Goal: Task Accomplishment & Management: Manage account settings

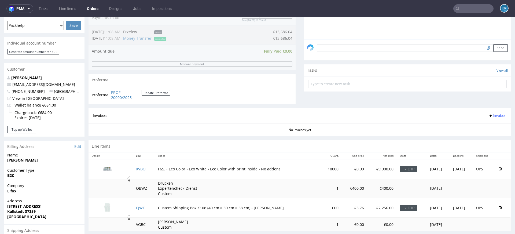
scroll to position [221, 0]
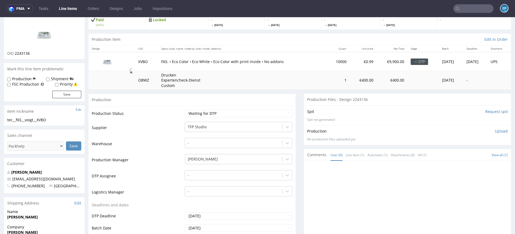
scroll to position [50, 0]
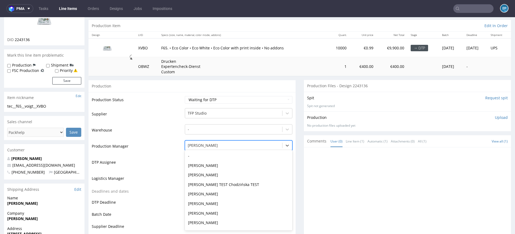
click at [204, 144] on div at bounding box center [234, 145] width 92 height 6
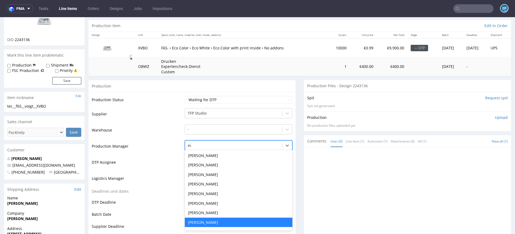
type input "ewa"
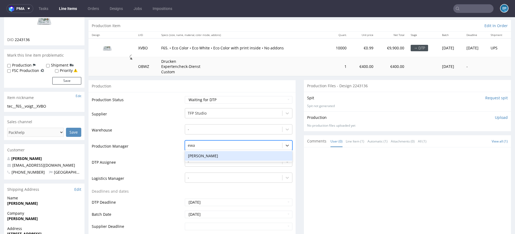
click at [202, 153] on div "[PERSON_NAME]" at bounding box center [239, 156] width 108 height 10
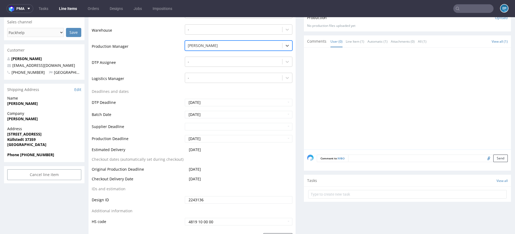
scroll to position [181, 0]
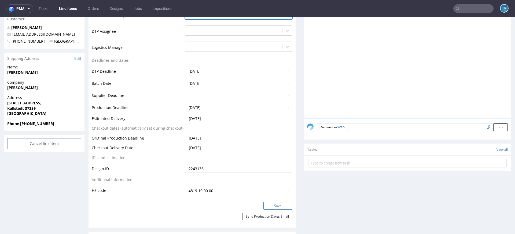
click at [269, 208] on button "Save" at bounding box center [278, 206] width 29 height 8
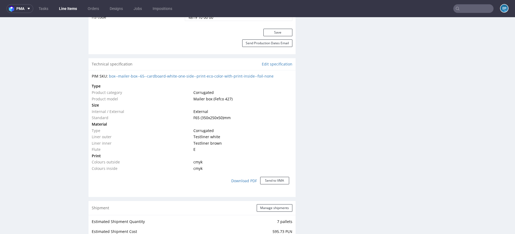
scroll to position [355, 0]
drag, startPoint x: 277, startPoint y: 76, endPoint x: 119, endPoint y: 77, distance: 157.3
click at [119, 77] on div "PIM SKU: box--mailer-box--65--cardboard-white-one-side--print-eco-color-with-pr…" at bounding box center [192, 76] width 201 height 5
copy link "mailer-box--65--cardboard-white-one-side--print-eco-color-with-print-inside--fo…"
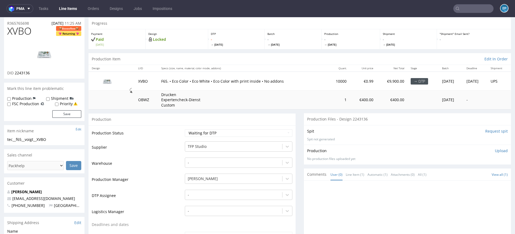
scroll to position [0, 0]
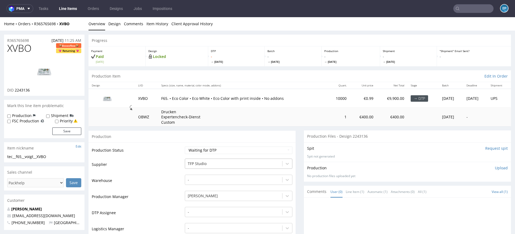
click at [202, 161] on div "TFP Studio" at bounding box center [239, 163] width 108 height 8
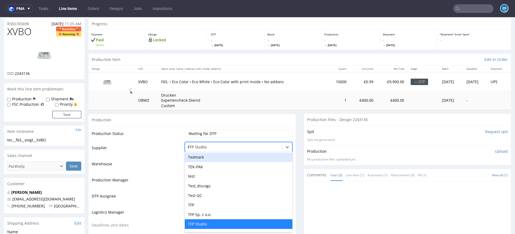
scroll to position [812, 0]
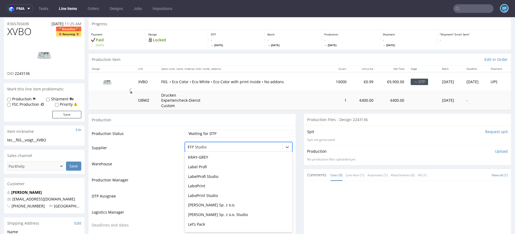
type input "eg"
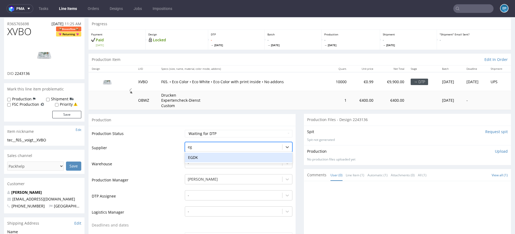
scroll to position [0, 0]
click at [193, 158] on div "EGDK" at bounding box center [239, 158] width 108 height 10
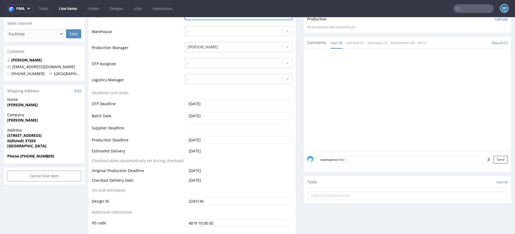
scroll to position [221, 0]
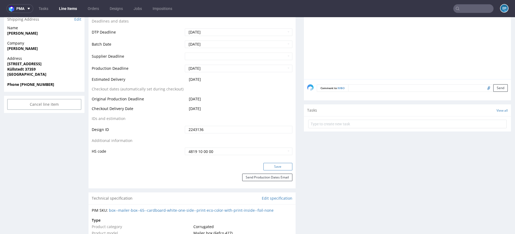
click at [270, 165] on button "Save" at bounding box center [278, 167] width 29 height 8
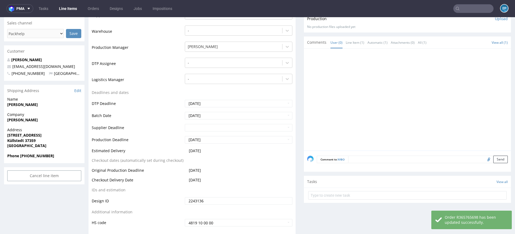
scroll to position [0, 0]
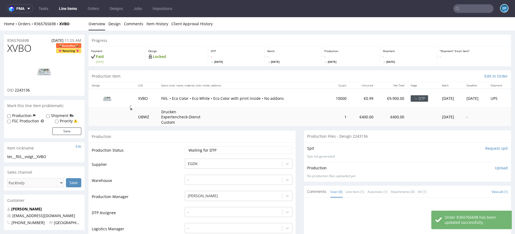
click at [22, 113] on label "Production" at bounding box center [22, 115] width 20 height 5
click at [11, 114] on input "Production" at bounding box center [8, 116] width 3 height 4
checkbox input "true"
click at [67, 134] on button "Save" at bounding box center [66, 132] width 29 height 8
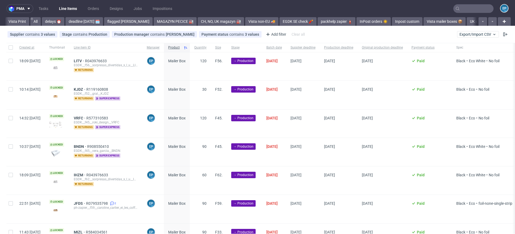
scroll to position [0, 536]
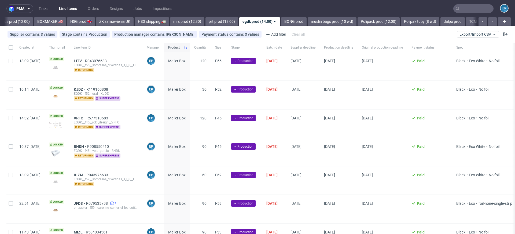
scroll to position [173, 0]
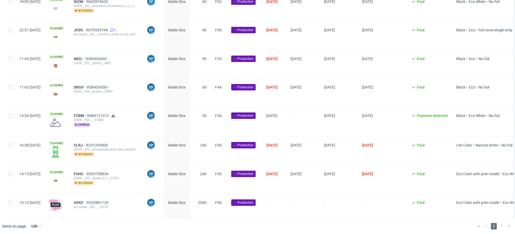
click at [3, 114] on div "Created at Thumbnail Line item ID Manager Product Quantity Size Stage Batch dat…" at bounding box center [257, 44] width 515 height 349
click at [8, 114] on div at bounding box center [10, 121] width 9 height 29
checkbox input "true"
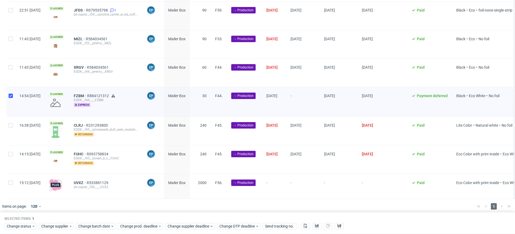
scroll to position [195, 0]
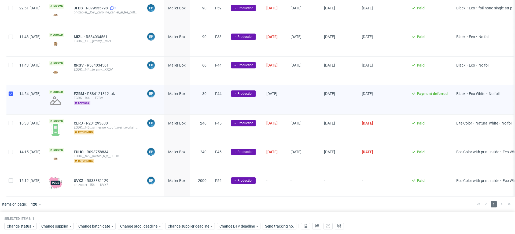
click at [8, 178] on div at bounding box center [10, 184] width 9 height 24
checkbox input "true"
click at [103, 225] on span "Change batch date" at bounding box center [94, 226] width 32 height 5
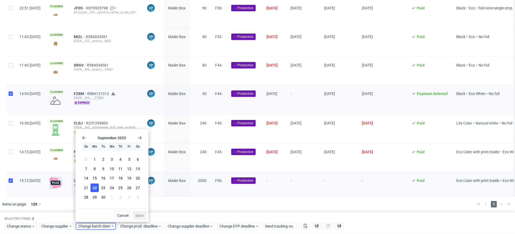
click at [97, 188] on button "22" at bounding box center [94, 187] width 8 height 9
click at [141, 212] on button "Save" at bounding box center [139, 215] width 13 height 9
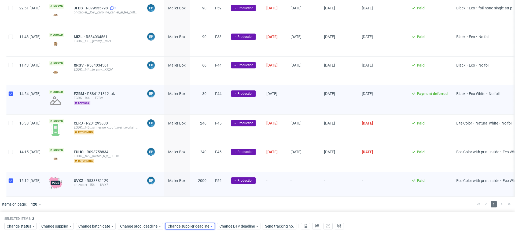
click at [203, 226] on span "Change supplier deadline" at bounding box center [189, 226] width 42 height 5
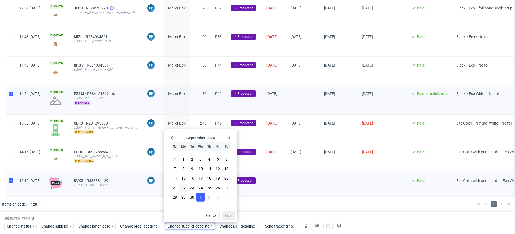
click at [203, 198] on button "1" at bounding box center [201, 197] width 8 height 9
click at [231, 217] on span "Save" at bounding box center [228, 216] width 8 height 4
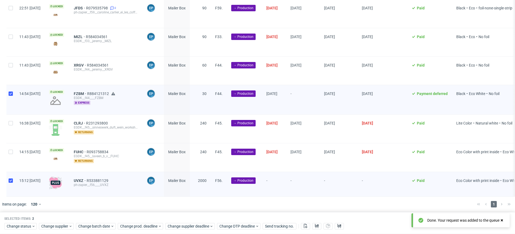
scroll to position [0, 0]
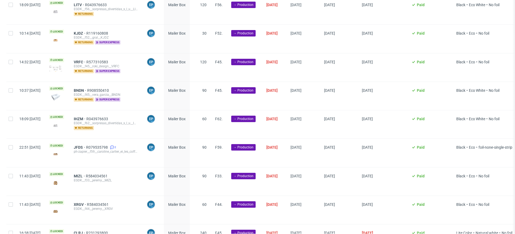
scroll to position [173, 0]
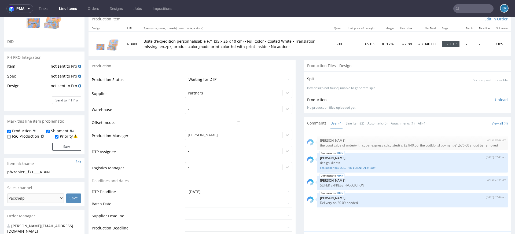
scroll to position [69, 0]
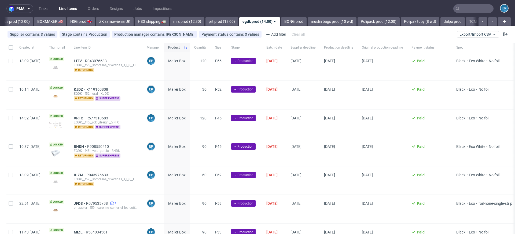
scroll to position [173, 0]
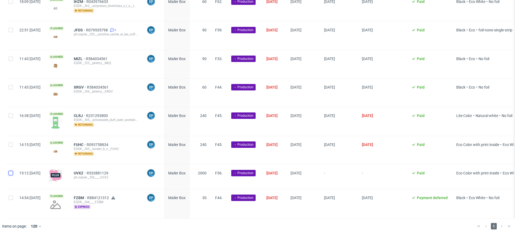
click at [11, 172] on input "checkbox" at bounding box center [11, 173] width 4 height 4
checkbox input "true"
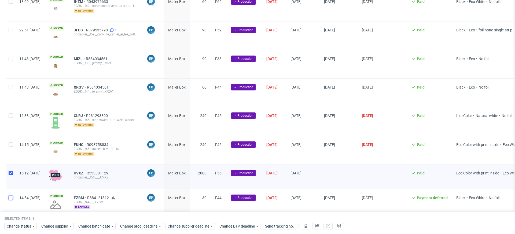
click at [11, 196] on input "checkbox" at bounding box center [11, 198] width 4 height 4
checkbox input "true"
click at [138, 227] on span "Change prod. deadline" at bounding box center [139, 226] width 38 height 5
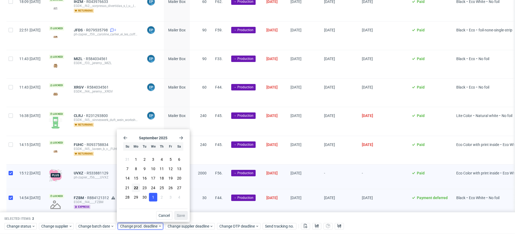
click at [152, 198] on span "1" at bounding box center [153, 196] width 2 height 5
click at [184, 214] on span "Save" at bounding box center [181, 216] width 8 height 4
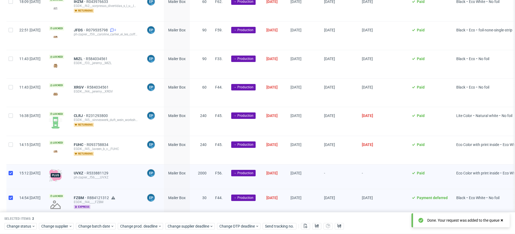
scroll to position [0, 0]
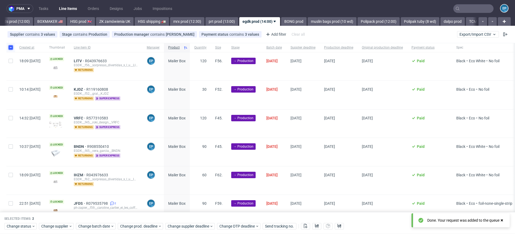
click at [10, 46] on input "checkbox" at bounding box center [11, 47] width 4 height 4
checkbox input "false"
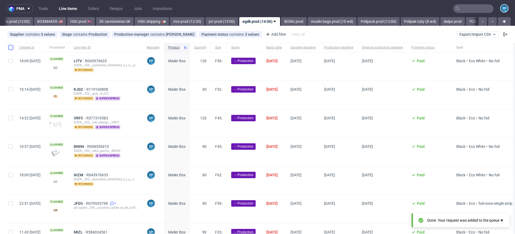
click at [10, 46] on input "checkbox" at bounding box center [11, 47] width 4 height 4
checkbox input "true"
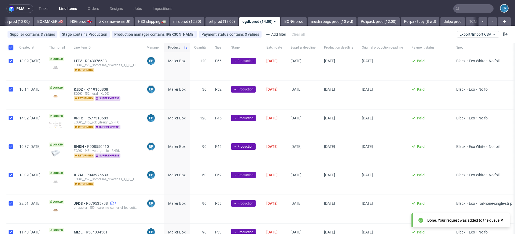
checkbox input "true"
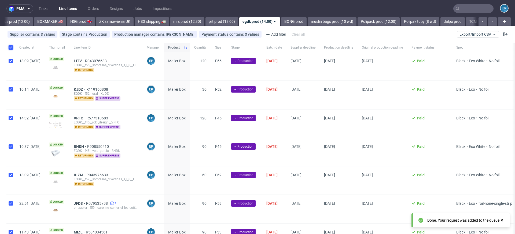
checkbox input "true"
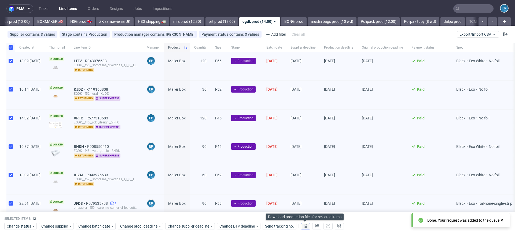
click at [306, 226] on icon at bounding box center [306, 226] width 4 height 4
click at [317, 225] on use at bounding box center [317, 226] width 4 height 4
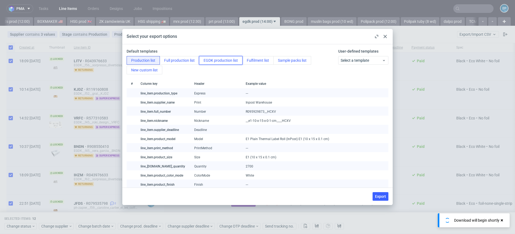
click at [222, 61] on button "EGDK production list" at bounding box center [220, 60] width 43 height 9
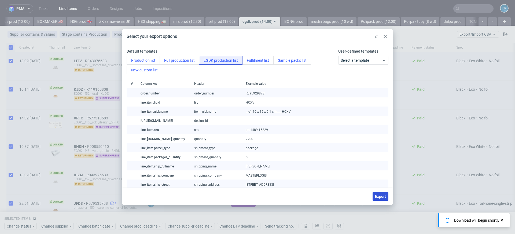
click at [377, 195] on span "Export" at bounding box center [380, 197] width 11 height 4
checkbox input "false"
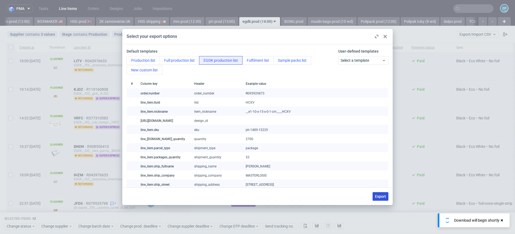
checkbox input "false"
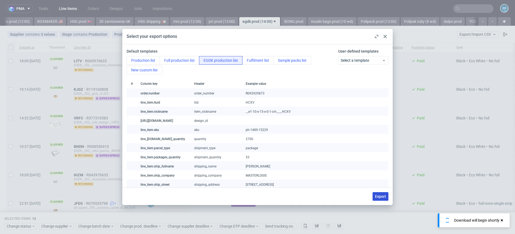
checkbox input "false"
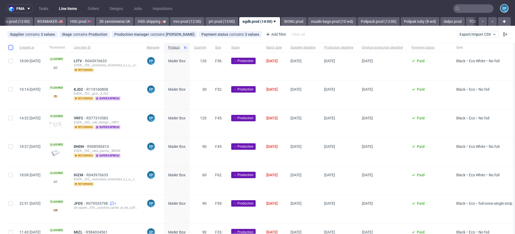
click at [9, 47] on input "checkbox" at bounding box center [11, 47] width 4 height 4
checkbox input "true"
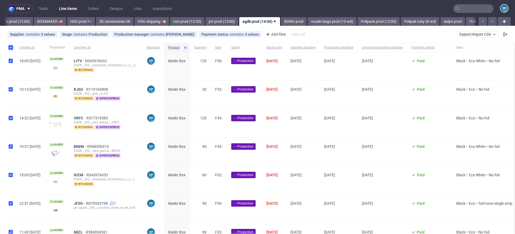
checkbox input "true"
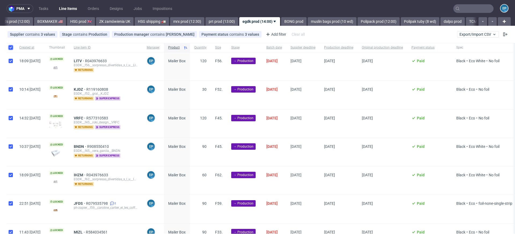
checkbox input "true"
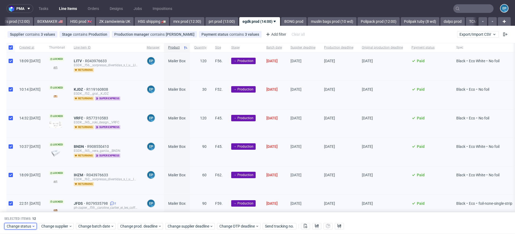
click at [27, 226] on span "Change status" at bounding box center [19, 226] width 25 height 5
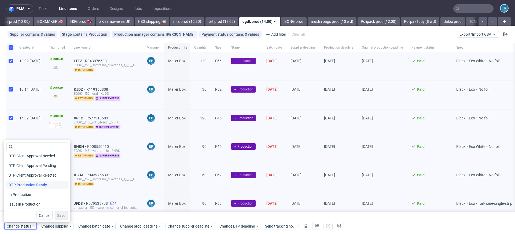
scroll to position [41, 0]
click at [28, 194] on span "In Production" at bounding box center [19, 195] width 27 height 8
click at [55, 213] on button "Save" at bounding box center [61, 215] width 13 height 9
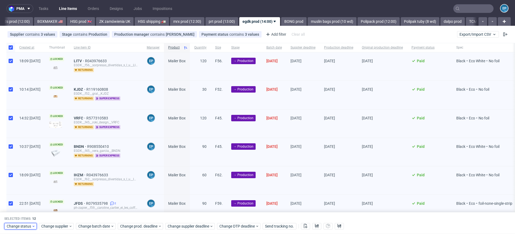
click at [22, 226] on span "Change status" at bounding box center [19, 226] width 25 height 5
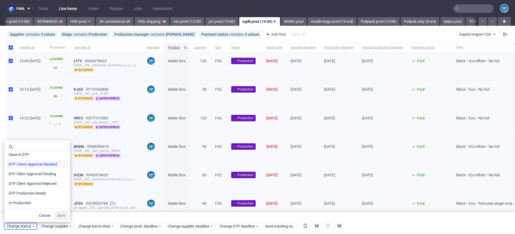
scroll to position [33, 0]
click at [32, 200] on span "In Production" at bounding box center [19, 203] width 27 height 8
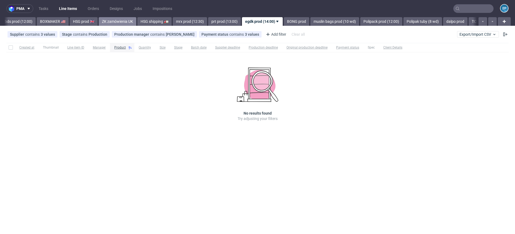
click at [113, 21] on link "ZK zamówienia UK" at bounding box center [118, 21] width 38 height 9
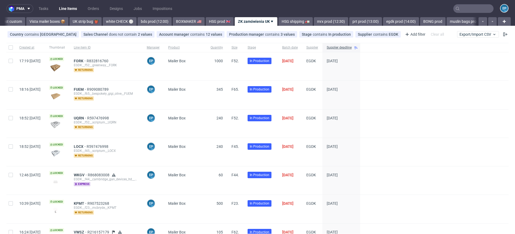
scroll to position [0, 394]
click at [141, 23] on link "bds prod (12:00)" at bounding box center [158, 21] width 34 height 9
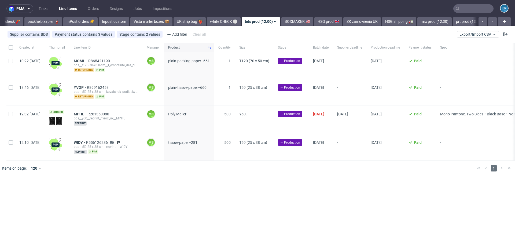
scroll to position [0, 293]
click at [11, 49] on input "checkbox" at bounding box center [11, 47] width 4 height 4
checkbox input "true"
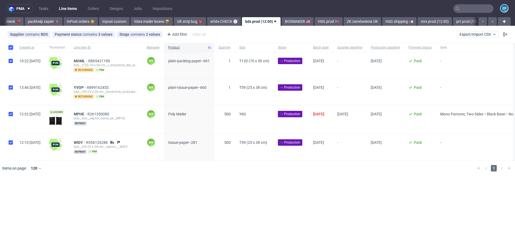
checkbox input "true"
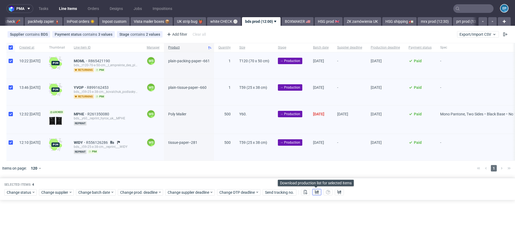
click at [319, 192] on button at bounding box center [316, 192] width 9 height 6
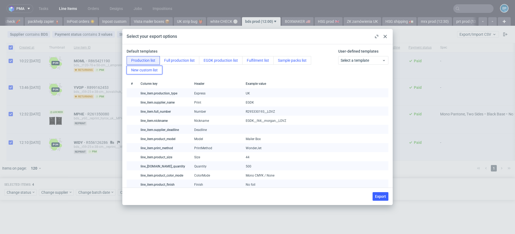
click at [147, 74] on button "New custom list" at bounding box center [145, 70] width 36 height 9
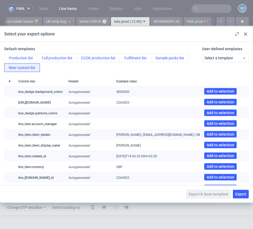
scroll to position [128, 0]
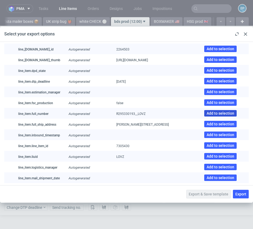
click at [214, 112] on span "Add to selection" at bounding box center [221, 113] width 28 height 4
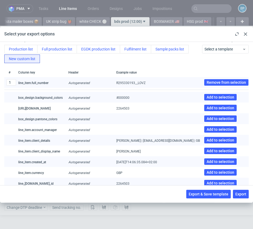
scroll to position [11, 0]
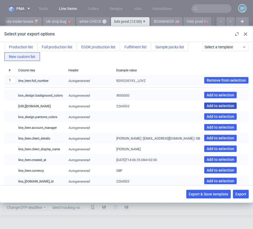
click at [213, 106] on span "Add to selection" at bounding box center [221, 106] width 28 height 4
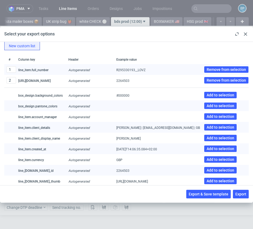
scroll to position [240, 0]
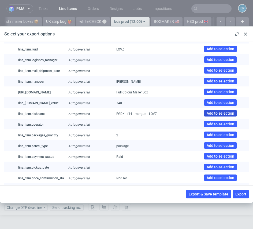
click at [218, 113] on span "Add to selection" at bounding box center [221, 113] width 28 height 4
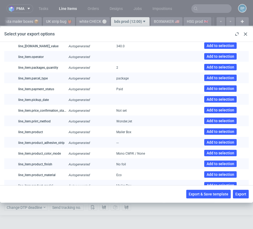
scroll to position [669, 0]
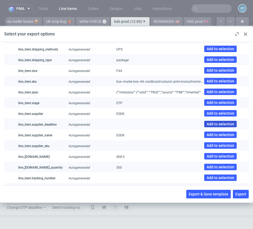
click at [212, 124] on span "Add to selection" at bounding box center [221, 124] width 28 height 4
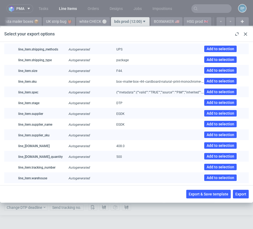
scroll to position [390, 0]
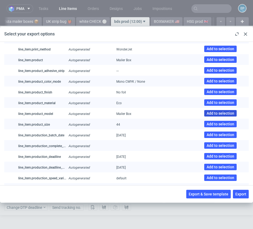
click at [224, 112] on span "Add to selection" at bounding box center [221, 113] width 28 height 4
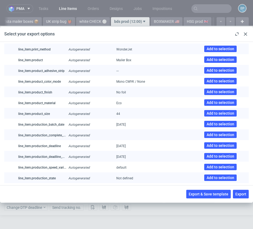
scroll to position [648, 0]
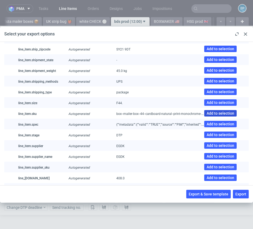
click at [209, 112] on span "Add to selection" at bounding box center [221, 113] width 28 height 4
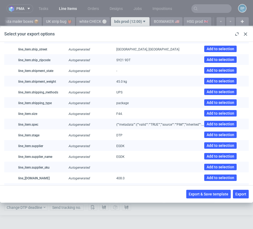
scroll to position [659, 0]
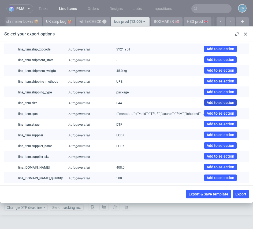
click at [215, 103] on span "Add to selection" at bounding box center [221, 103] width 28 height 4
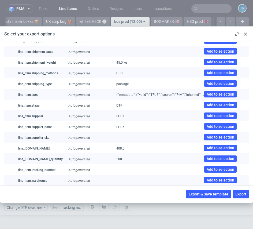
scroll to position [0, 108]
click at [214, 157] on span "Add to selection" at bounding box center [221, 159] width 28 height 4
click at [162, 139] on label "line_item.supplier_sku Autogenerated Add to selection" at bounding box center [126, 137] width 245 height 11
click at [205, 139] on button "Add to selection" at bounding box center [221, 137] width 32 height 6
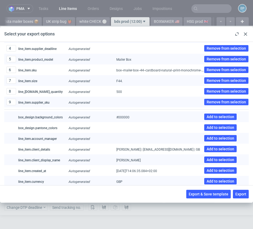
scroll to position [76, 0]
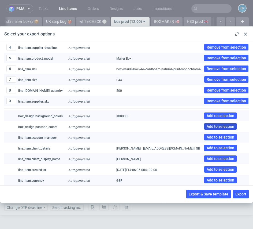
click at [221, 126] on span "Add to selection" at bounding box center [221, 127] width 28 height 4
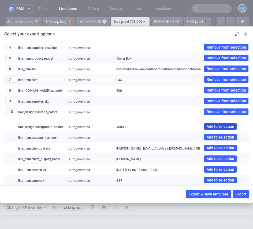
click at [213, 127] on span "Add to selection" at bounding box center [221, 127] width 28 height 4
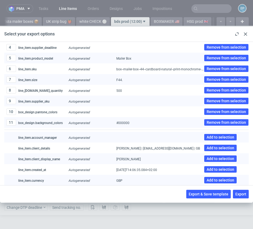
scroll to position [551, 0]
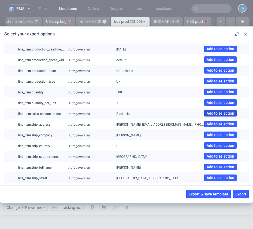
click at [213, 113] on span "Add to selection" at bounding box center [221, 113] width 28 height 4
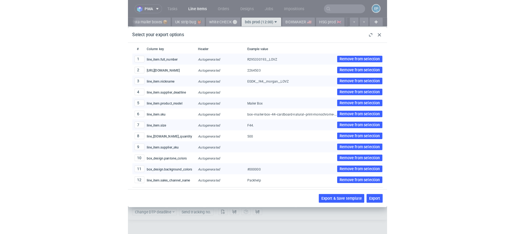
scroll to position [35, 0]
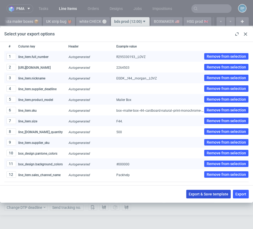
click at [202, 193] on span "Export & Save template" at bounding box center [209, 194] width 40 height 4
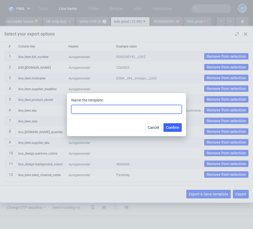
click at [102, 109] on input "text" at bounding box center [126, 109] width 111 height 9
type input "BDS"
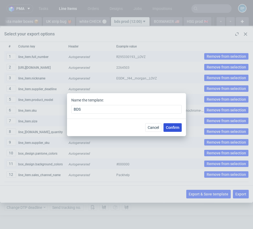
click at [174, 126] on span "Confirm" at bounding box center [172, 128] width 13 height 4
checkbox input "false"
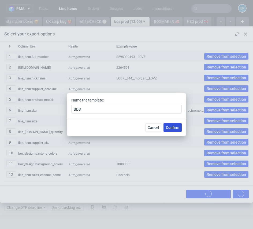
checkbox input "false"
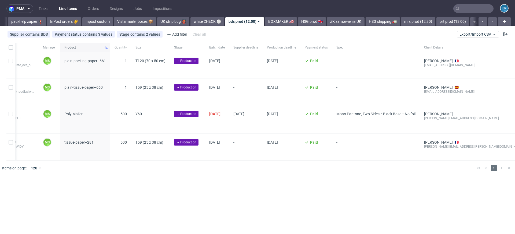
scroll to position [0, 293]
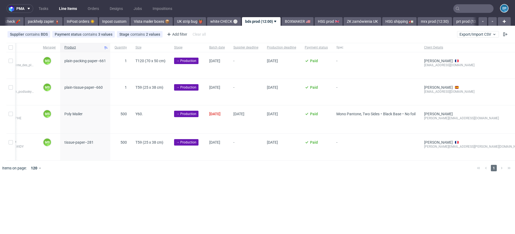
click at [472, 8] on input "text" at bounding box center [474, 8] width 40 height 9
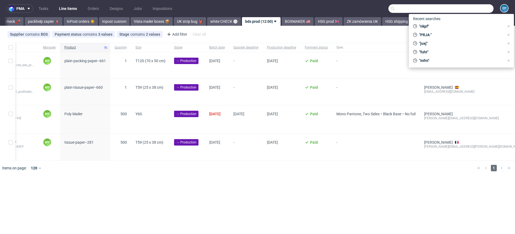
paste input "XVGJ"
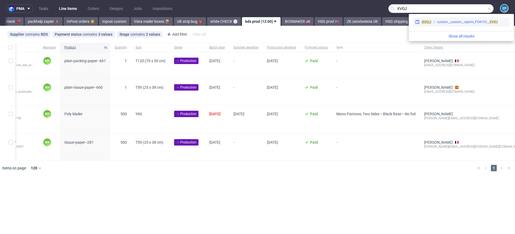
type input "XVGJ"
click at [441, 23] on div "custom__custom__reprint_PO4193__ XVGJ" at bounding box center [467, 22] width 61 height 5
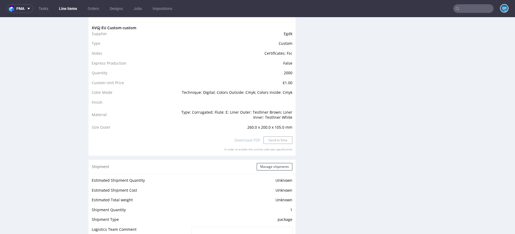
scroll to position [720, 0]
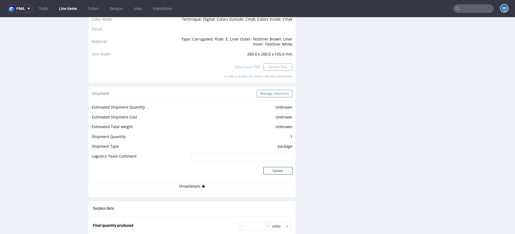
click at [262, 94] on button "Manage shipments" at bounding box center [275, 94] width 36 height 8
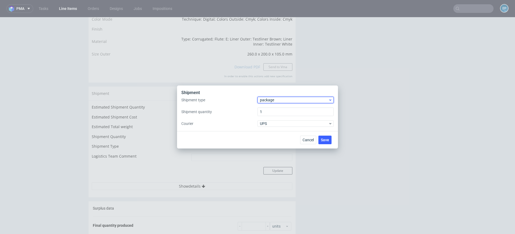
click at [272, 100] on span "package" at bounding box center [294, 99] width 68 height 5
click at [266, 106] on div "pallet package" at bounding box center [296, 116] width 76 height 24
click at [266, 108] on div "pallet" at bounding box center [296, 112] width 72 height 10
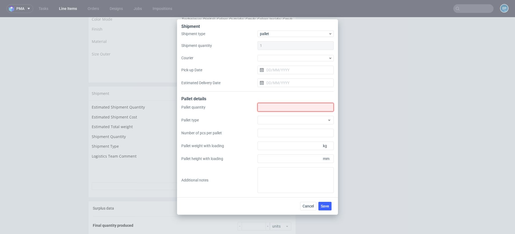
click at [266, 111] on input "Shipment type" at bounding box center [296, 107] width 76 height 9
type input "2"
click at [266, 122] on div at bounding box center [296, 120] width 76 height 9
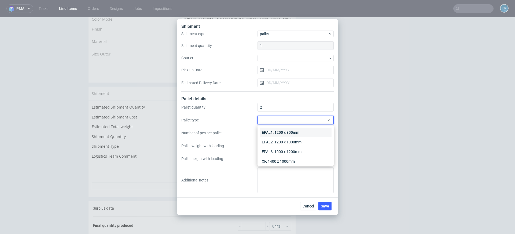
click at [266, 130] on div "EPAL1, 1200 x 800mm" at bounding box center [296, 133] width 72 height 10
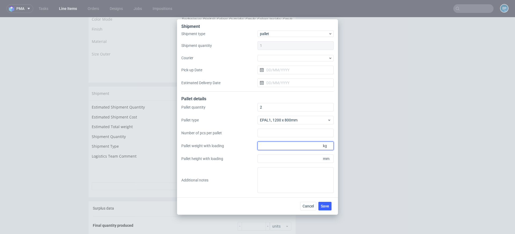
click at [284, 150] on input "Pallet weight with loading" at bounding box center [296, 146] width 76 height 9
type input "160"
click at [286, 158] on input "Pallet height with loading" at bounding box center [296, 159] width 76 height 9
type input "2000"
click at [325, 205] on span "Save" at bounding box center [325, 207] width 8 height 4
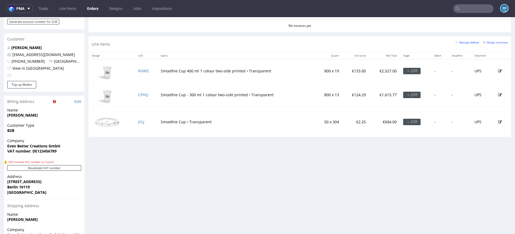
scroll to position [281, 0]
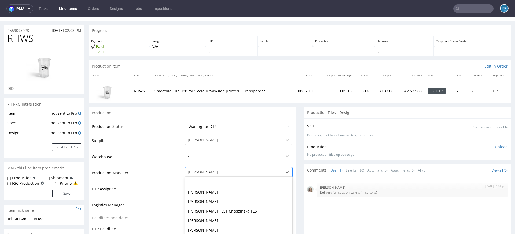
scroll to position [33, 0]
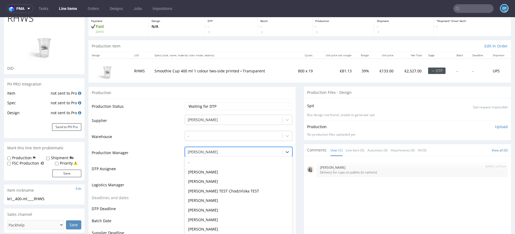
click at [203, 155] on div "Michał Palasek, 28 of 62. 62 results available. Use Up and Down to choose optio…" at bounding box center [239, 151] width 108 height 8
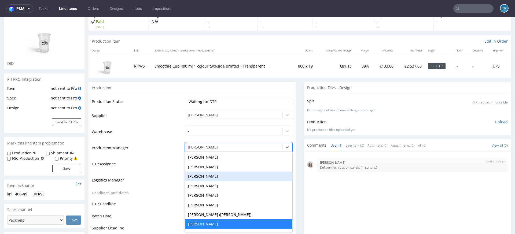
scroll to position [84, 0]
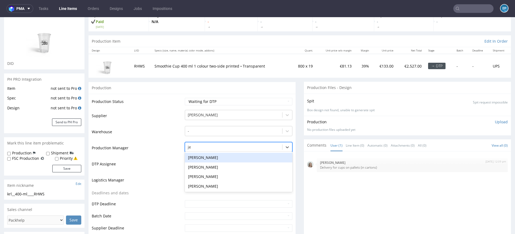
type input "jed"
click at [197, 158] on div "Jędrzej Wiśniewski" at bounding box center [239, 158] width 108 height 10
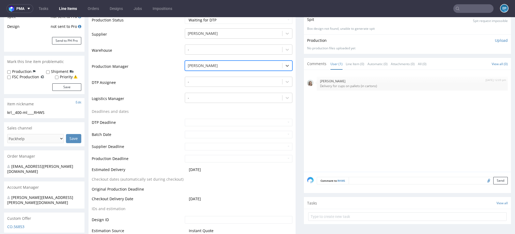
scroll to position [173, 0]
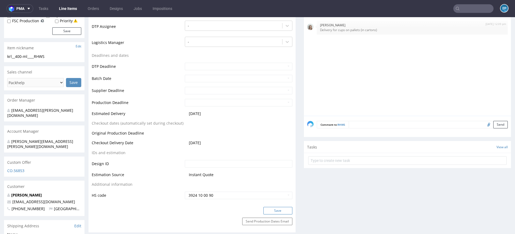
click at [277, 211] on button "Save" at bounding box center [278, 211] width 29 height 8
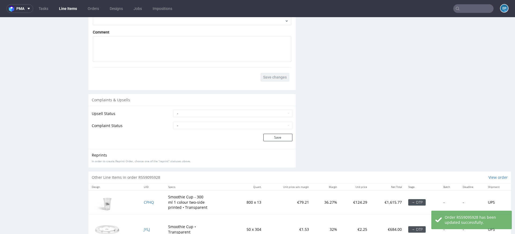
scroll to position [843, 0]
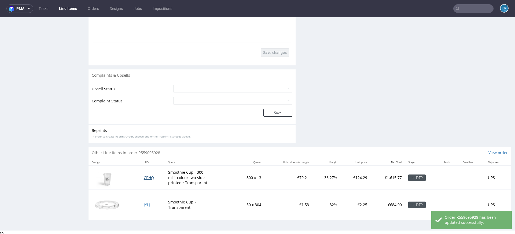
click at [145, 175] on span "CPHQ" at bounding box center [149, 177] width 10 height 5
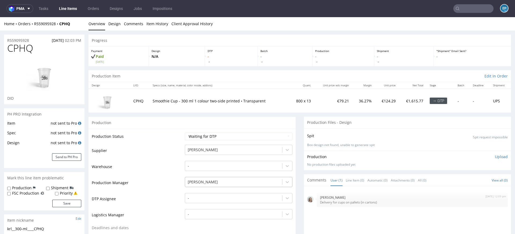
click at [197, 181] on div "Ewa Prus" at bounding box center [239, 181] width 108 height 8
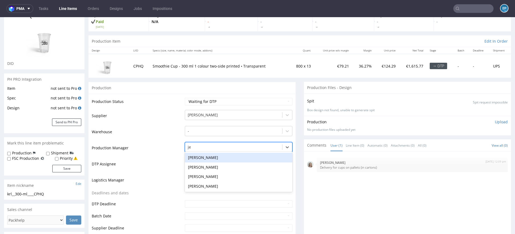
type input "jed"
click at [191, 158] on div "Jędrzej Wiśniewski" at bounding box center [239, 158] width 108 height 10
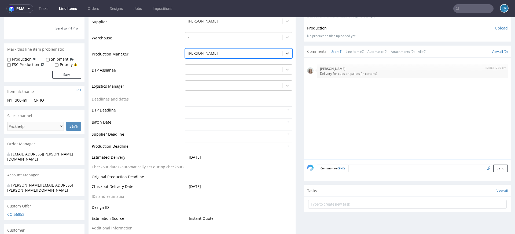
scroll to position [155, 0]
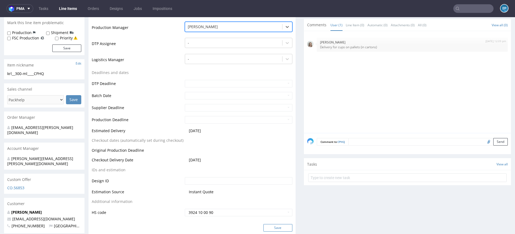
click at [266, 227] on button "Save" at bounding box center [278, 228] width 29 height 8
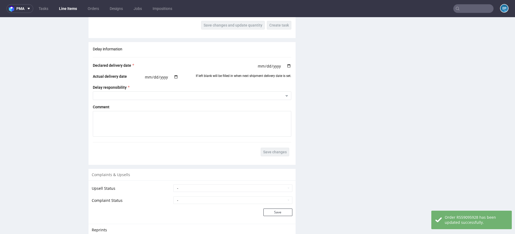
scroll to position [808, 0]
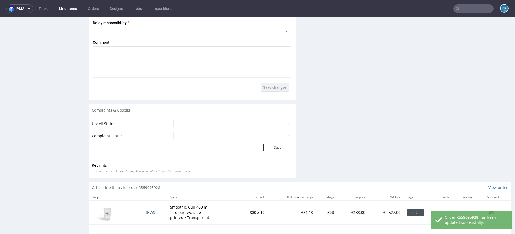
click at [145, 212] on span "RHWS" at bounding box center [150, 212] width 11 height 5
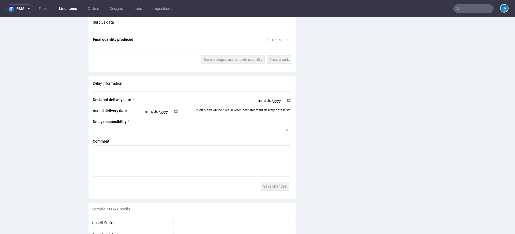
scroll to position [838, 0]
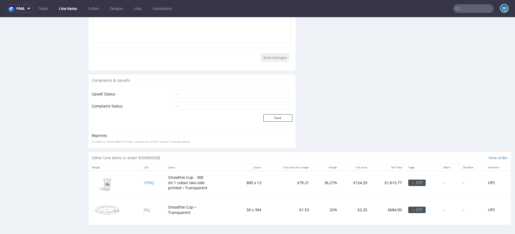
click at [145, 205] on td "JYLJ" at bounding box center [153, 210] width 24 height 30
click at [146, 208] on span "JYLJ" at bounding box center [147, 210] width 6 height 5
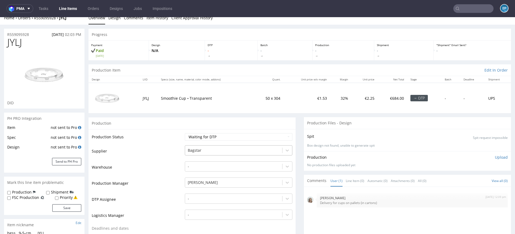
click at [198, 153] on div "Bagstar" at bounding box center [239, 150] width 108 height 8
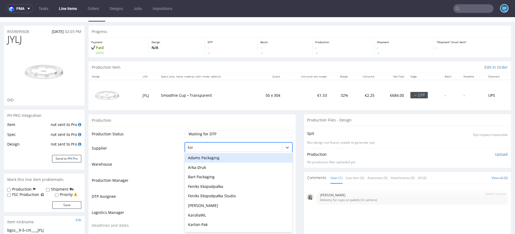
type input "karo"
click at [199, 158] on div "Karolla" at bounding box center [239, 158] width 108 height 10
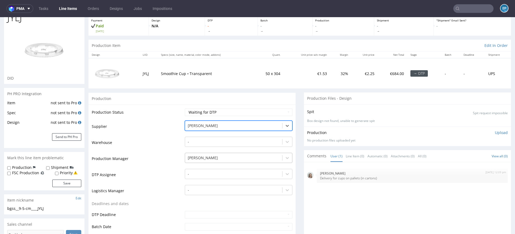
click at [199, 161] on div "[PERSON_NAME]" at bounding box center [239, 157] width 108 height 8
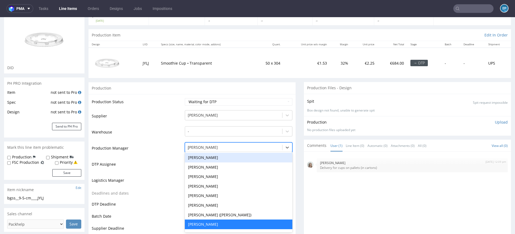
scroll to position [84, 0]
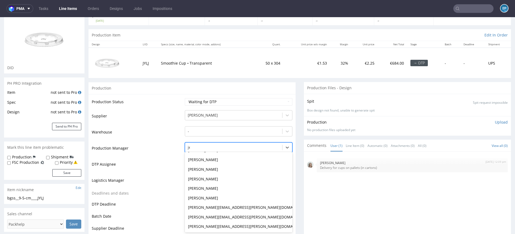
type input "jed"
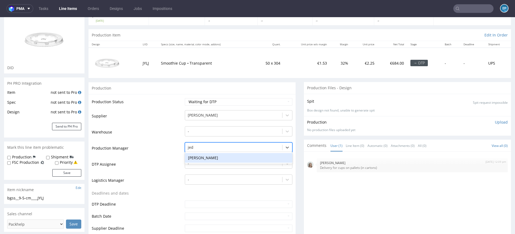
click at [198, 157] on div "[PERSON_NAME]" at bounding box center [239, 158] width 108 height 10
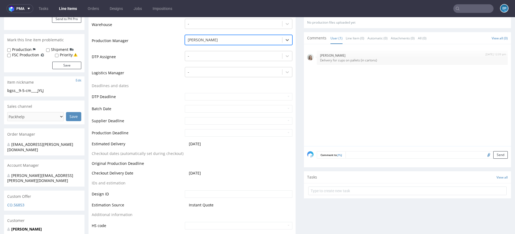
scroll to position [188, 0]
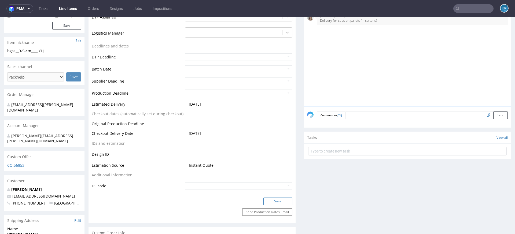
click at [280, 198] on button "Save" at bounding box center [278, 202] width 29 height 8
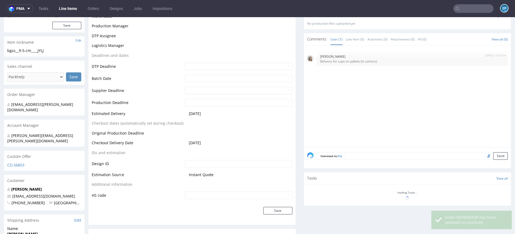
scroll to position [0, 0]
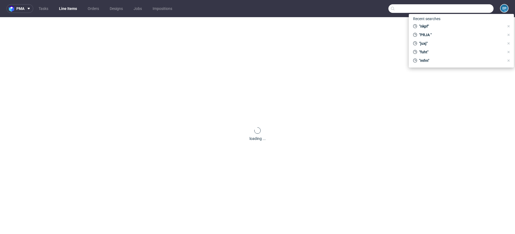
click at [462, 11] on input "text" at bounding box center [441, 8] width 105 height 9
paste input "R456642216"
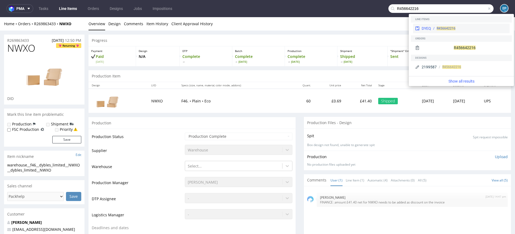
type input "R456642216"
click at [433, 28] on div "R456642216" at bounding box center [469, 28] width 77 height 5
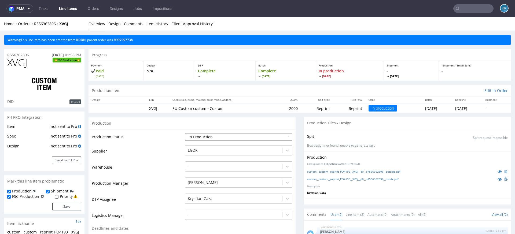
click at [228, 137] on select "Waiting for Artwork Waiting for Diecut Waiting for Mockup Waiting for DTP Waiti…" at bounding box center [239, 137] width 108 height 8
select select "production_complete"
click at [185, 133] on select "Waiting for Artwork Waiting for Diecut Waiting for Mockup Waiting for DTP Waiti…" at bounding box center [239, 137] width 108 height 8
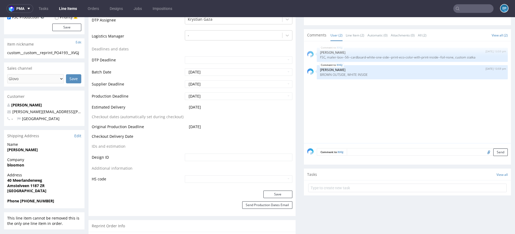
scroll to position [199, 0]
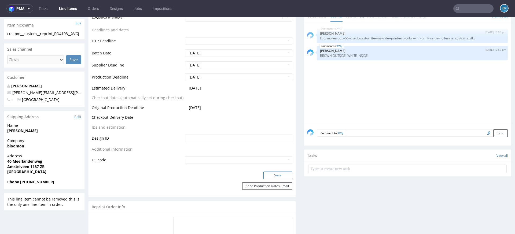
click at [270, 173] on button "Save" at bounding box center [278, 176] width 29 height 8
click at [463, 12] on input "text" at bounding box center [474, 8] width 40 height 9
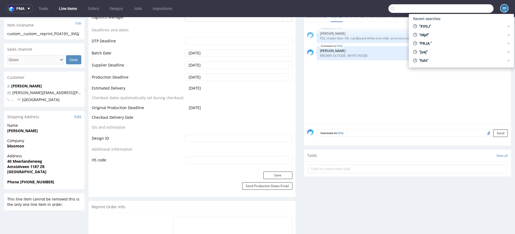
paste input "BGRN"
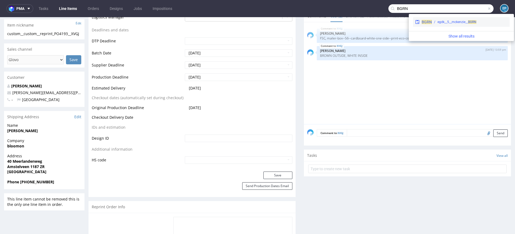
type input "BGRN"
click at [447, 24] on div "egdk__5__mckenzie__ BGRN" at bounding box center [457, 22] width 39 height 5
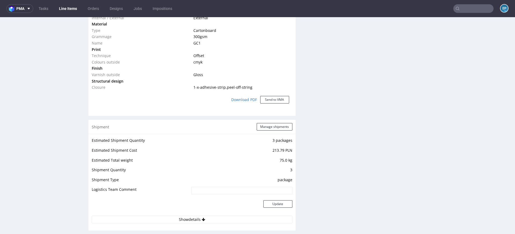
scroll to position [454, 0]
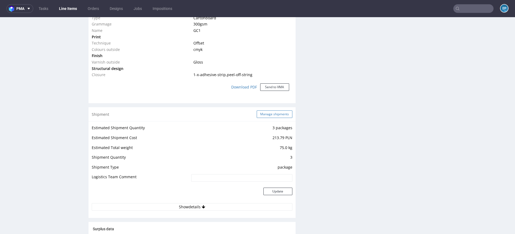
click at [260, 115] on button "Manage shipments" at bounding box center [275, 115] width 36 height 8
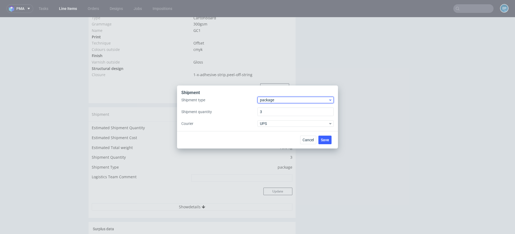
click at [265, 101] on span "package" at bounding box center [294, 99] width 68 height 5
click at [265, 113] on div "pallet" at bounding box center [296, 112] width 72 height 10
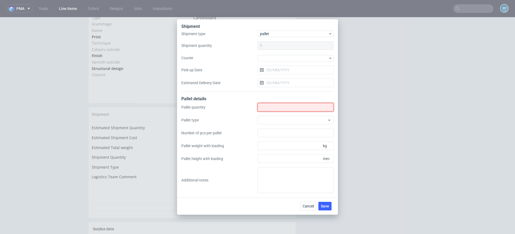
click at [264, 108] on input "Shipment type" at bounding box center [296, 107] width 76 height 9
type input "1"
click at [267, 119] on div at bounding box center [296, 120] width 76 height 9
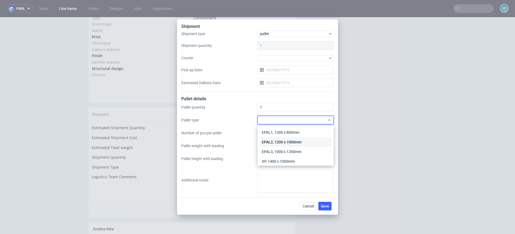
scroll to position [12, 0]
click at [268, 157] on div "Other" at bounding box center [296, 159] width 72 height 10
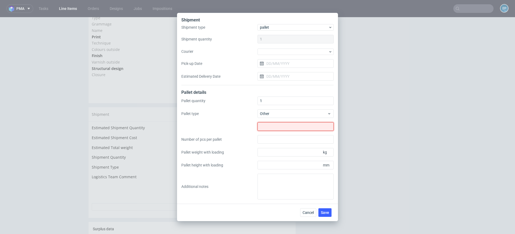
click at [267, 127] on input "text" at bounding box center [296, 126] width 76 height 9
type input "100x70"
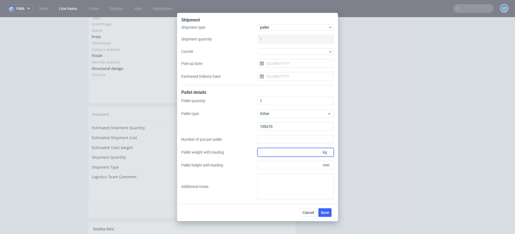
click at [283, 148] on input "Pallet weight with loading" at bounding box center [296, 152] width 76 height 9
type input "85"
click at [284, 162] on input "Pallet height with loading" at bounding box center [296, 165] width 76 height 9
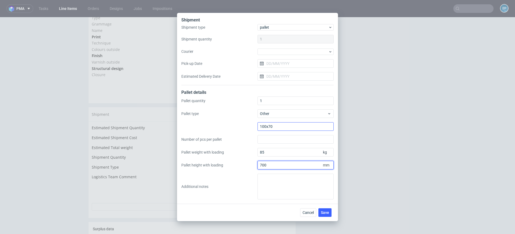
type input "700"
click at [266, 128] on input "100x70" at bounding box center [296, 126] width 76 height 9
click at [290, 129] on input "1000x70" at bounding box center [296, 126] width 76 height 9
type input "1000x700"
click at [323, 210] on button "Save" at bounding box center [325, 213] width 13 height 9
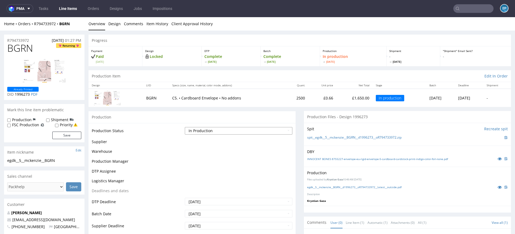
click at [220, 132] on select "Waiting for Artwork Waiting for Diecut Waiting for Mockup Waiting for DTP Waiti…" at bounding box center [239, 131] width 108 height 8
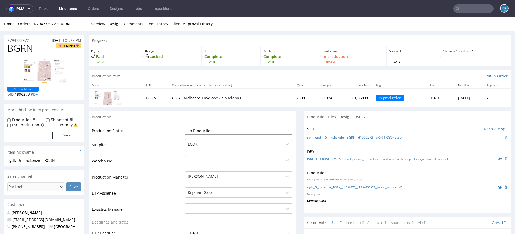
select select "production_complete"
click at [185, 127] on select "Waiting for Artwork Waiting for Diecut Waiting for Mockup Waiting for DTP Waiti…" at bounding box center [239, 131] width 108 height 8
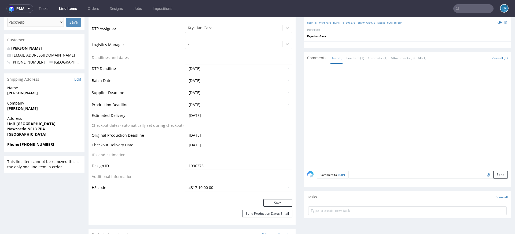
scroll to position [183, 0]
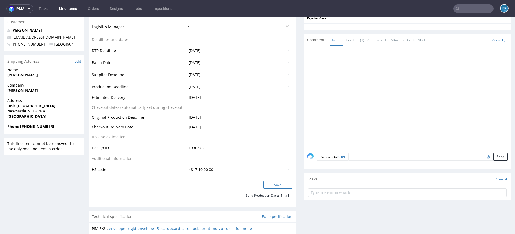
click at [264, 184] on button "Save" at bounding box center [278, 185] width 29 height 8
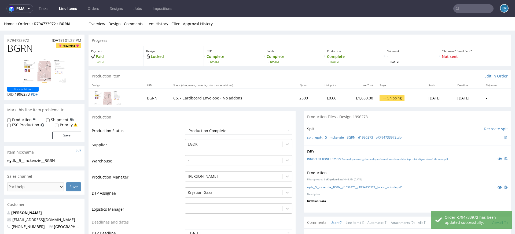
scroll to position [179, 0]
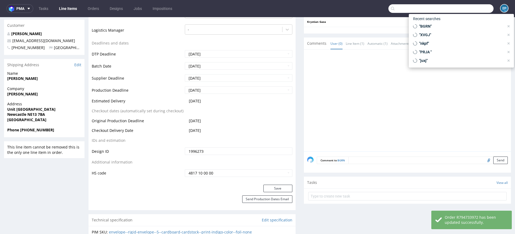
click at [470, 10] on input "text" at bounding box center [441, 8] width 105 height 9
paste input "FZXE"
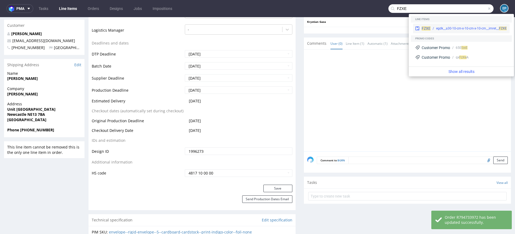
type input "FZXE"
click at [442, 28] on div "egdk__a30-10-cm-x-10-cm-x-10-cm__imret__ FZXE" at bounding box center [472, 28] width 71 height 5
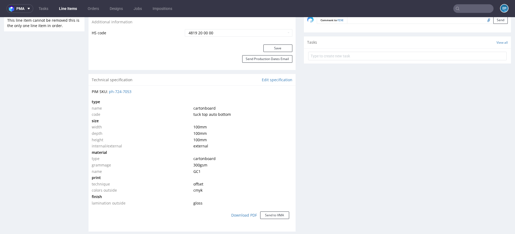
scroll to position [385, 0]
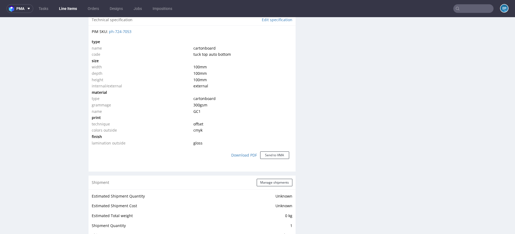
click at [268, 177] on div "Shipment Manage shipments" at bounding box center [192, 183] width 207 height 14
click at [268, 186] on div "Shipment Manage shipments" at bounding box center [192, 183] width 207 height 14
click at [267, 184] on button "Manage shipments" at bounding box center [275, 183] width 36 height 8
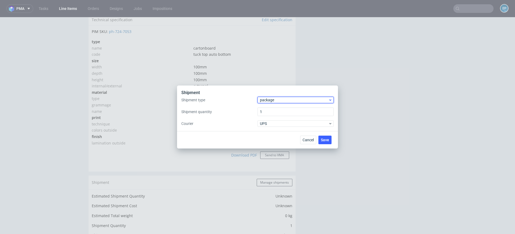
click at [268, 98] on span "package" at bounding box center [294, 99] width 68 height 5
click at [268, 108] on div "pallet" at bounding box center [296, 112] width 72 height 10
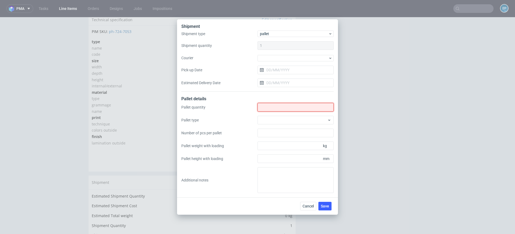
click at [272, 106] on input "Shipment type" at bounding box center [296, 107] width 76 height 9
type input "1"
click at [273, 121] on div at bounding box center [296, 120] width 76 height 9
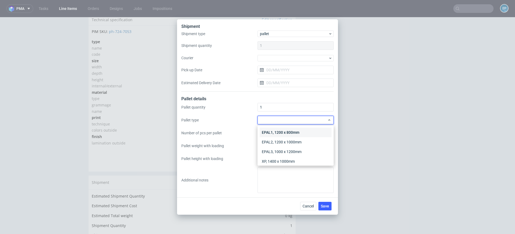
click at [272, 132] on div "EPAL1, 1200 x 800mm" at bounding box center [296, 133] width 72 height 10
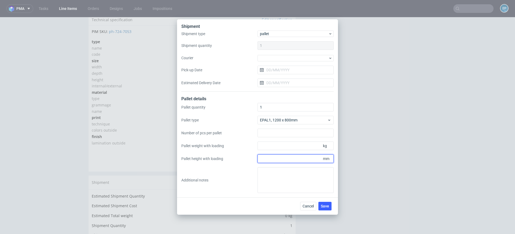
click at [278, 159] on input "Pallet height with loading" at bounding box center [296, 159] width 76 height 9
type input "1100"
click at [279, 143] on input "Pallet weight with loading" at bounding box center [296, 146] width 76 height 9
type input "163"
click at [323, 208] on span "Save" at bounding box center [325, 207] width 8 height 4
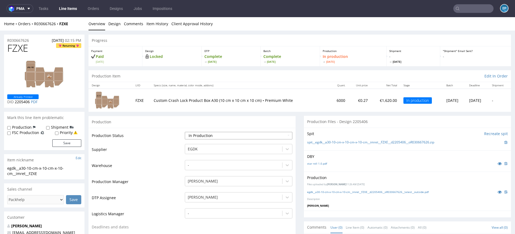
click at [232, 133] on select "Waiting for Artwork Waiting for Diecut Waiting for Mockup Waiting for DTP Waiti…" at bounding box center [239, 136] width 108 height 8
select select "production_complete"
click at [185, 132] on select "Waiting for Artwork Waiting for Diecut Waiting for Mockup Waiting for DTP Waiti…" at bounding box center [239, 136] width 108 height 8
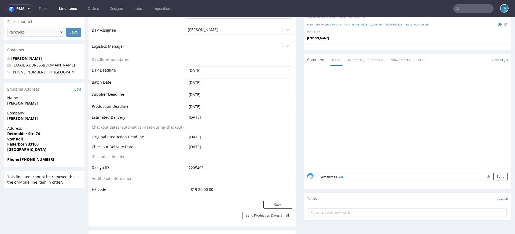
scroll to position [220, 0]
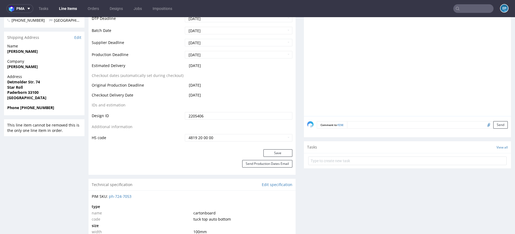
click at [265, 148] on div "Production Status Waiting for Artwork Waiting for Diecut Waiting for Mockup Wai…" at bounding box center [192, 28] width 207 height 241
click at [265, 152] on button "Save" at bounding box center [278, 154] width 29 height 8
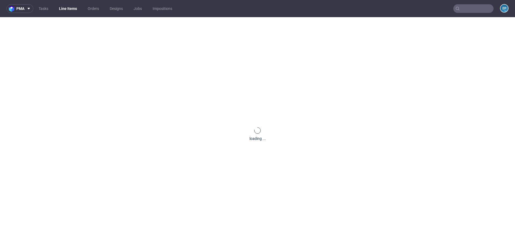
scroll to position [0, 0]
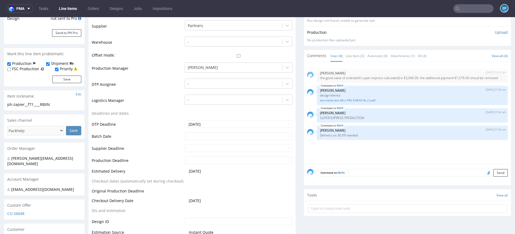
scroll to position [126, 0]
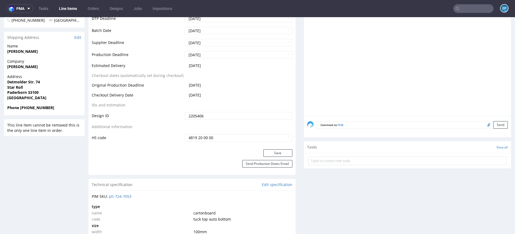
scroll to position [220, 0]
click at [467, 10] on input "text" at bounding box center [474, 8] width 40 height 9
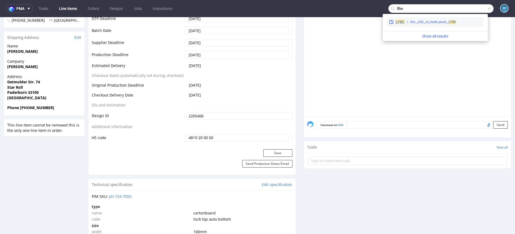
type input "lfbe"
click at [424, 22] on div "ttm__x50__ts_trade_eood__ LFBE" at bounding box center [433, 22] width 46 height 5
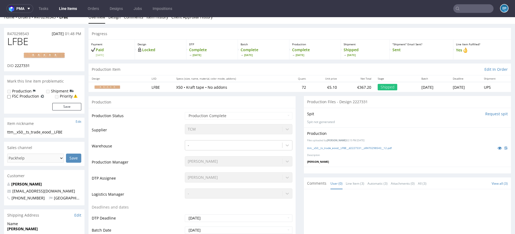
scroll to position [8, 0]
click at [69, 9] on link "Line Items" at bounding box center [68, 8] width 24 height 9
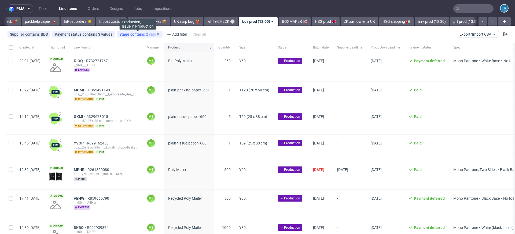
click at [136, 35] on span "contains" at bounding box center [138, 34] width 16 height 4
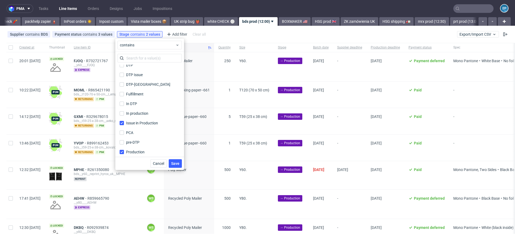
scroll to position [15, 0]
click at [133, 101] on div "In DTP" at bounding box center [131, 102] width 11 height 5
click at [124, 101] on input "In DTP" at bounding box center [122, 103] width 4 height 4
checkbox input "true"
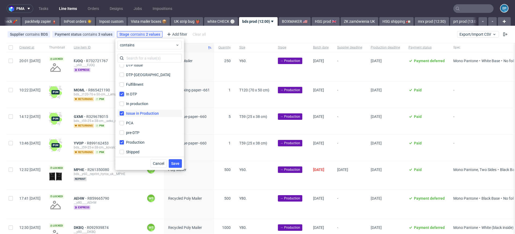
scroll to position [26, 0]
click at [142, 122] on label "PCA" at bounding box center [150, 121] width 64 height 8
click at [124, 122] on input "PCA" at bounding box center [122, 121] width 4 height 4
checkbox input "true"
click at [180, 162] on button "Save" at bounding box center [175, 163] width 13 height 9
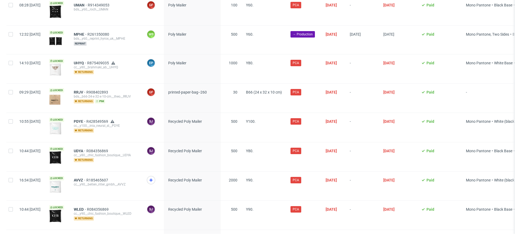
scroll to position [623, 0]
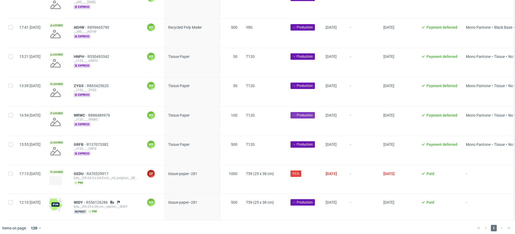
click at [313, 113] on span "→ Production" at bounding box center [303, 115] width 20 height 5
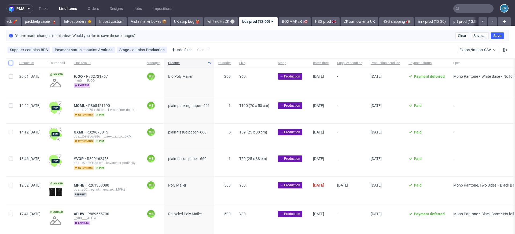
click at [10, 63] on input "checkbox" at bounding box center [11, 63] width 4 height 4
checkbox input "true"
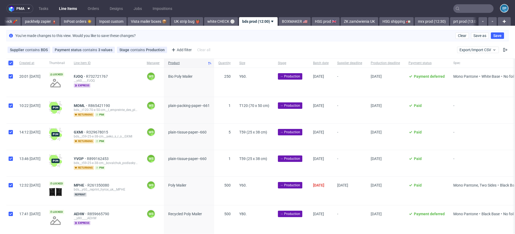
checkbox input "true"
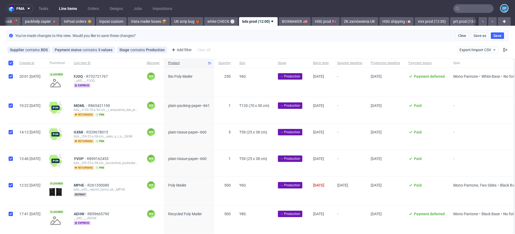
checkbox input "true"
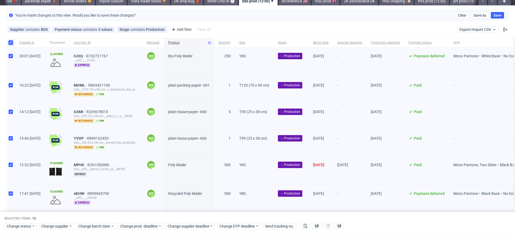
scroll to position [18, 0]
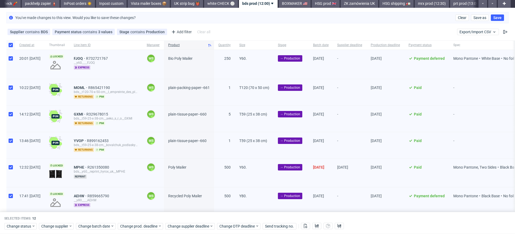
click at [458, 21] on div "You've made changes to this view. Would you like to save these changes? Clear S…" at bounding box center [257, 17] width 503 height 11
click at [458, 17] on span "Clear" at bounding box center [462, 18] width 9 height 4
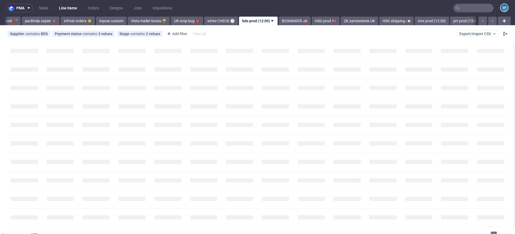
scroll to position [0, 0]
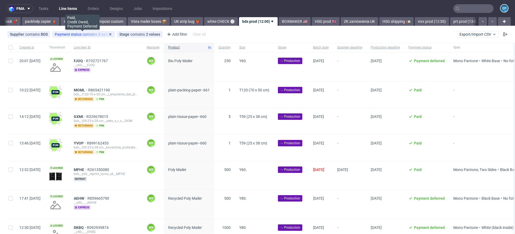
click at [84, 34] on div "Payment status contains 3 values" at bounding box center [84, 34] width 58 height 4
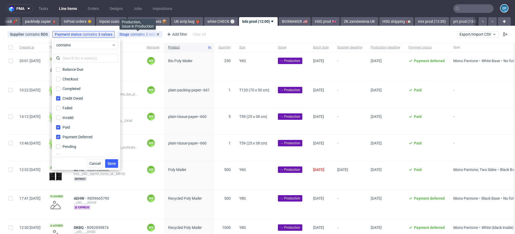
click at [133, 34] on span "contains" at bounding box center [138, 34] width 16 height 4
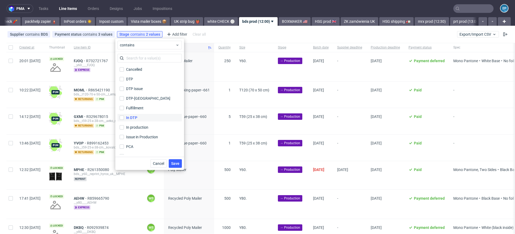
scroll to position [5, 0]
click at [141, 114] on label "In DTP" at bounding box center [150, 113] width 64 height 8
click at [124, 114] on input "In DTP" at bounding box center [122, 113] width 4 height 4
checkbox input "true"
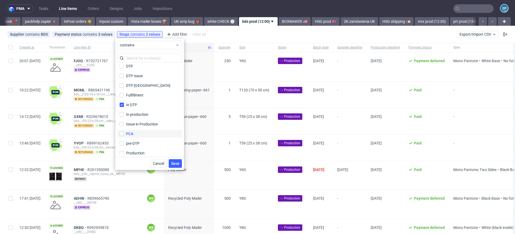
click at [140, 134] on label "PCA" at bounding box center [150, 134] width 64 height 8
click at [124, 134] on input "PCA" at bounding box center [122, 134] width 4 height 4
checkbox input "true"
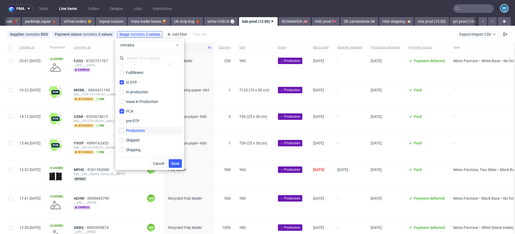
scroll to position [0, 0]
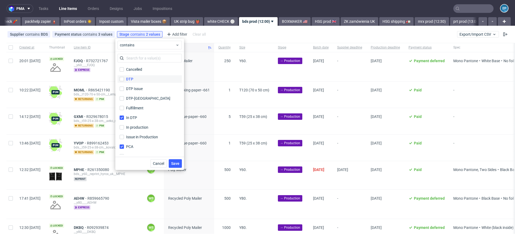
click at [139, 79] on label "DTP" at bounding box center [150, 79] width 64 height 8
click at [124, 79] on input "DTP" at bounding box center [122, 79] width 4 height 4
checkbox input "true"
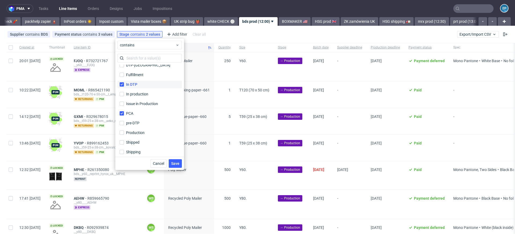
scroll to position [35, 0]
click at [174, 163] on span "Save" at bounding box center [175, 164] width 8 height 4
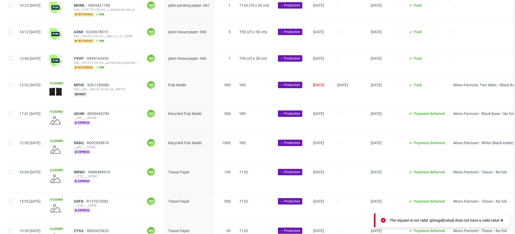
scroll to position [0, 0]
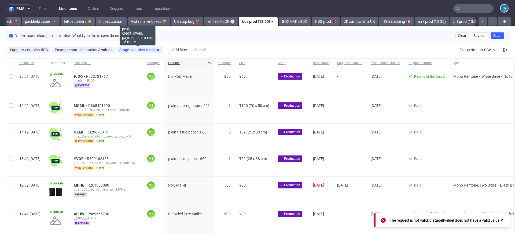
click at [157, 50] on icon at bounding box center [158, 50] width 4 height 4
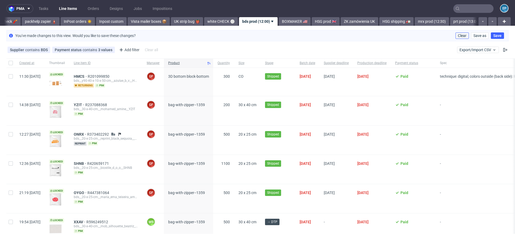
click at [458, 37] on span "Clear" at bounding box center [462, 36] width 9 height 4
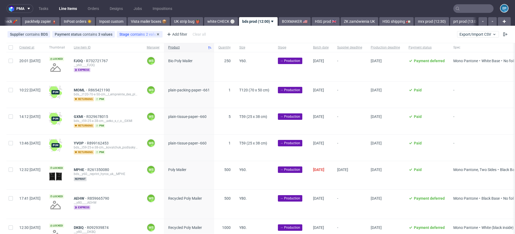
click at [131, 36] on span "contains" at bounding box center [138, 34] width 16 height 4
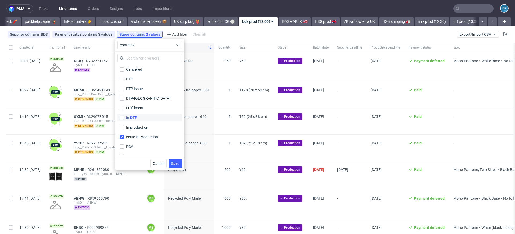
click at [133, 116] on div "In DTP" at bounding box center [131, 117] width 11 height 5
click at [124, 116] on input "In DTP" at bounding box center [122, 118] width 4 height 4
checkbox input "true"
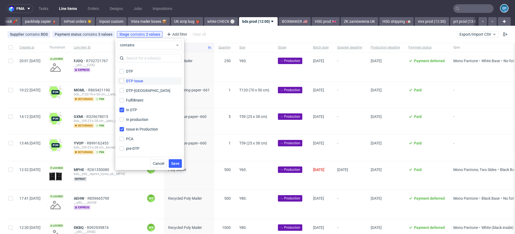
scroll to position [14, 0]
click at [137, 134] on label "PCA" at bounding box center [150, 133] width 64 height 8
click at [124, 134] on input "PCA" at bounding box center [122, 132] width 4 height 4
checkbox input "true"
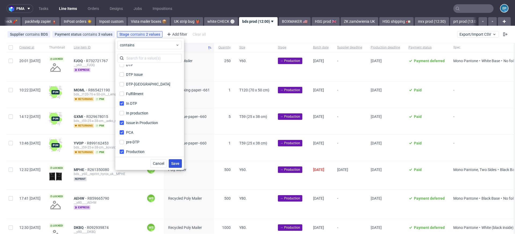
click at [174, 162] on span "Save" at bounding box center [175, 164] width 8 height 4
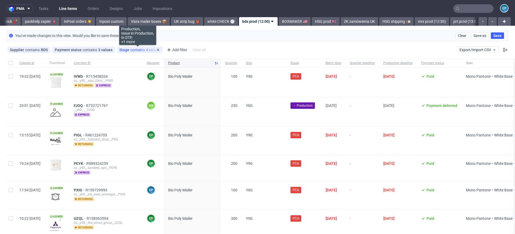
click at [130, 51] on span "contains" at bounding box center [138, 50] width 16 height 4
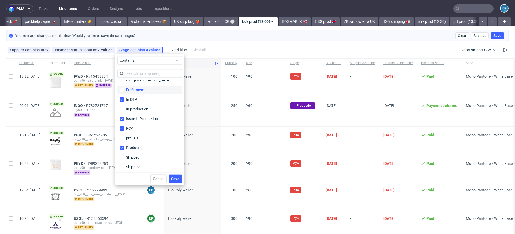
scroll to position [35, 0]
click at [140, 137] on label "pre-DTP" at bounding box center [150, 137] width 64 height 8
click at [124, 137] on input "pre-DTP" at bounding box center [122, 136] width 4 height 4
checkbox input "true"
click at [179, 181] on span "Save" at bounding box center [175, 179] width 8 height 4
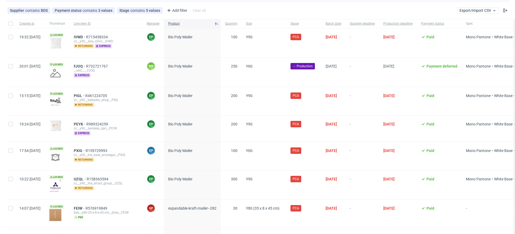
scroll to position [11, 0]
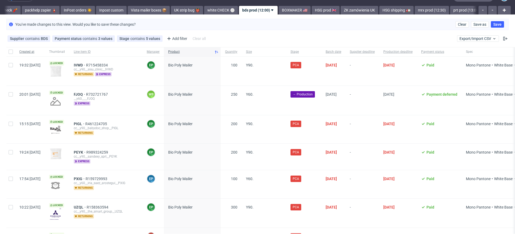
click at [33, 51] on span "Created at" at bounding box center [29, 52] width 21 height 5
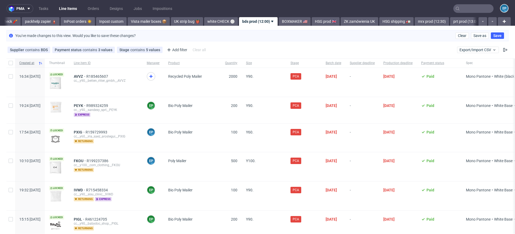
click at [33, 63] on span "Created at" at bounding box center [27, 63] width 17 height 5
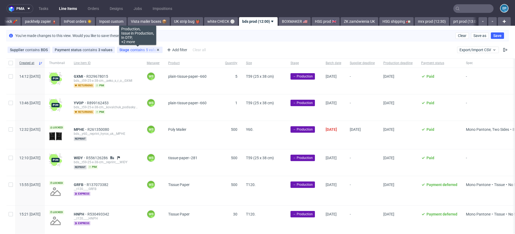
click at [134, 48] on span "contains" at bounding box center [138, 50] width 16 height 4
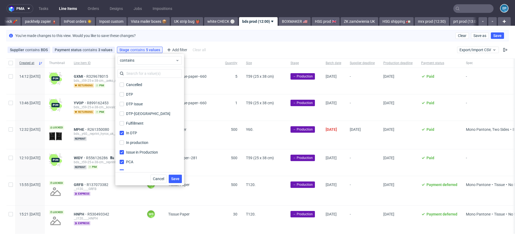
click at [131, 100] on div "DTP Issue" at bounding box center [150, 104] width 64 height 10
click at [131, 104] on div "DTP Issue" at bounding box center [134, 103] width 17 height 5
click at [124, 104] on input "DTP Issue" at bounding box center [122, 104] width 4 height 4
checkbox input "true"
click at [131, 110] on label "DTP-DC" at bounding box center [150, 114] width 64 height 8
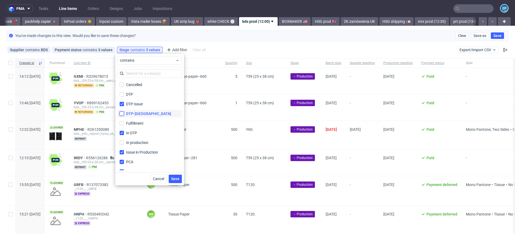
click at [124, 112] on input "DTP-DC" at bounding box center [122, 114] width 4 height 4
checkbox input "true"
click at [125, 92] on label "DTP" at bounding box center [150, 95] width 64 height 8
click at [124, 92] on input "DTP" at bounding box center [122, 94] width 4 height 4
checkbox input "true"
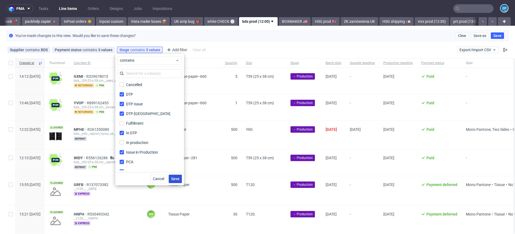
click at [175, 176] on button "Save" at bounding box center [175, 179] width 13 height 9
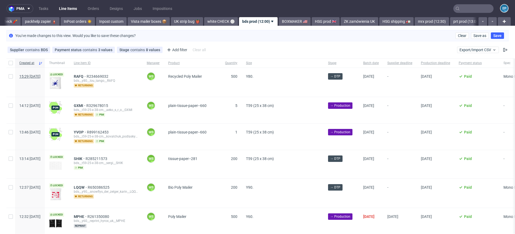
click at [41, 78] on span "15:29 Mon 22.09.2025" at bounding box center [29, 76] width 21 height 4
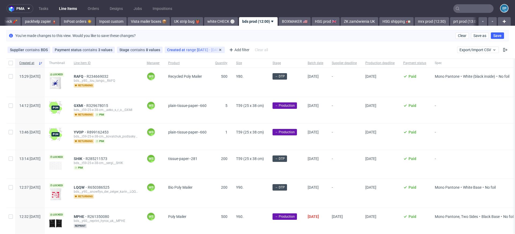
click at [178, 51] on span "Created at" at bounding box center [176, 50] width 19 height 4
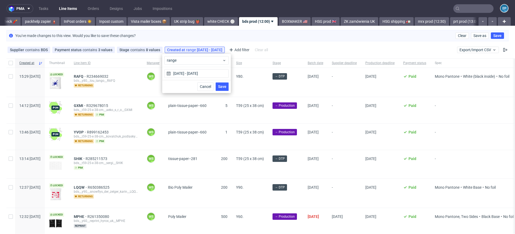
click at [180, 67] on div "range" at bounding box center [196, 60] width 69 height 13
click at [179, 64] on div "range" at bounding box center [197, 60] width 64 height 9
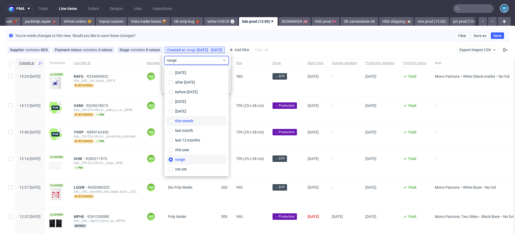
click at [188, 119] on span "this month" at bounding box center [184, 120] width 18 height 5
type input "01/09/2025 - 30/09/2025"
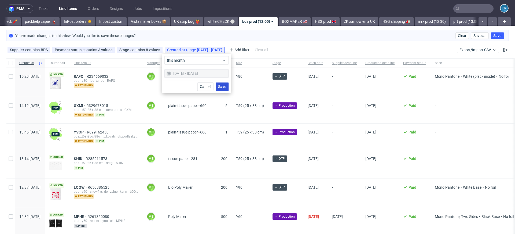
click at [221, 86] on span "Save" at bounding box center [222, 87] width 8 height 4
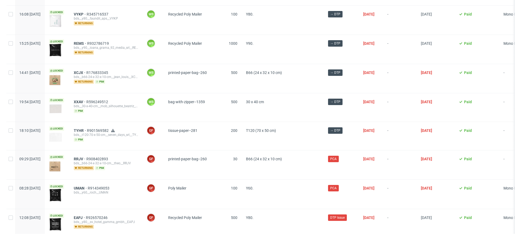
scroll to position [1883, 0]
click at [341, 99] on span "→ DTP" at bounding box center [335, 101] width 10 height 5
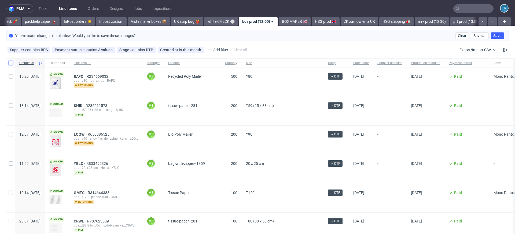
click at [9, 64] on input "checkbox" at bounding box center [11, 63] width 4 height 4
checkbox input "true"
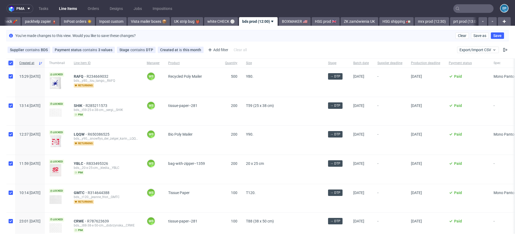
checkbox input "true"
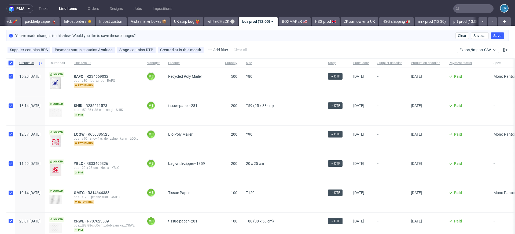
checkbox input "true"
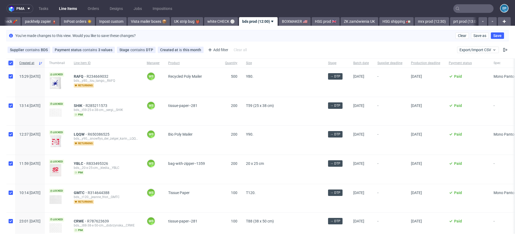
checkbox input "true"
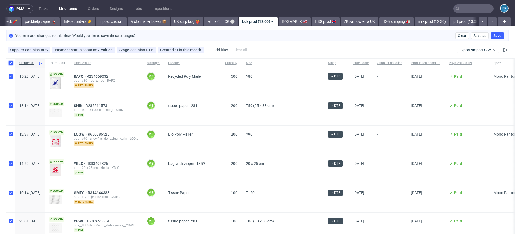
checkbox input "true"
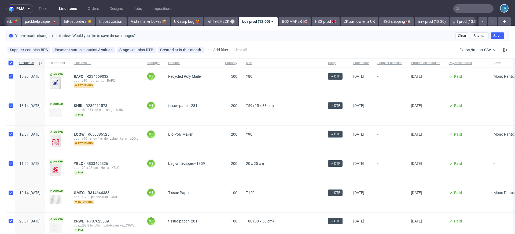
checkbox input "true"
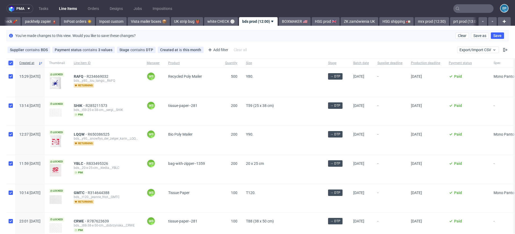
checkbox input "true"
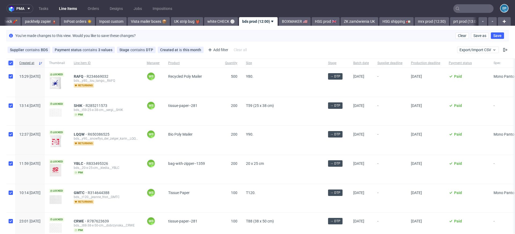
checkbox input "true"
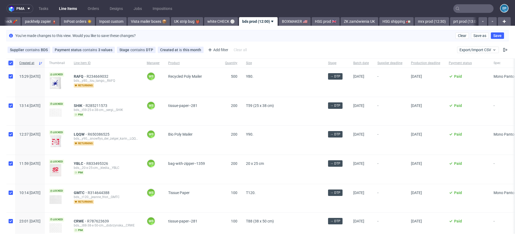
checkbox input "true"
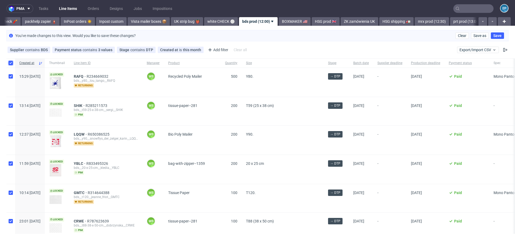
checkbox input "true"
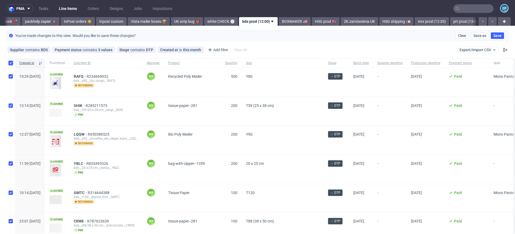
checkbox input "true"
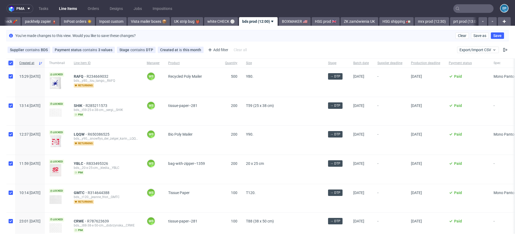
checkbox input "true"
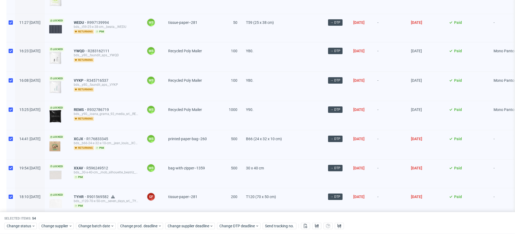
scroll to position [1431, 0]
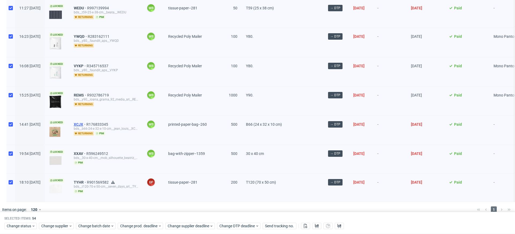
click at [86, 122] on span "XCJX" at bounding box center [80, 124] width 13 height 4
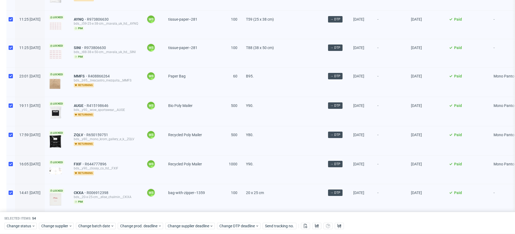
scroll to position [0, 0]
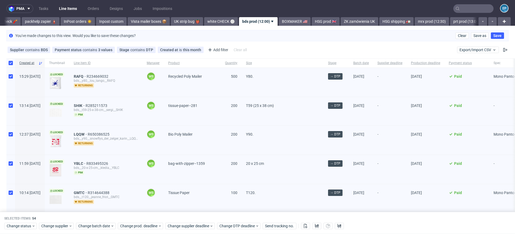
click at [465, 7] on input "text" at bounding box center [474, 8] width 40 height 9
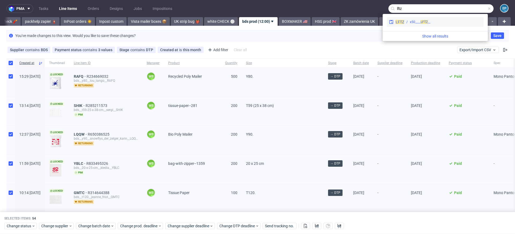
type input "lftz"
click at [419, 21] on div "__x50____ LFTZ" at bounding box center [420, 22] width 21 height 5
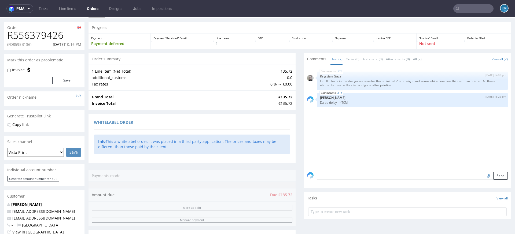
scroll to position [16, 0]
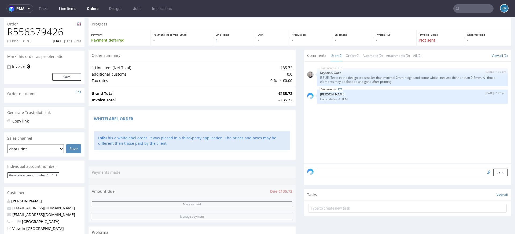
click at [72, 9] on link "Line Items" at bounding box center [68, 8] width 24 height 9
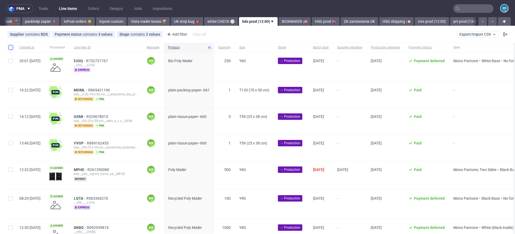
click at [12, 48] on input "checkbox" at bounding box center [11, 47] width 4 height 4
checkbox input "true"
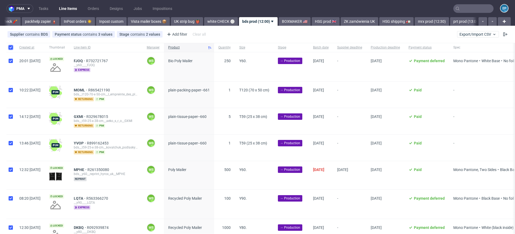
checkbox input "true"
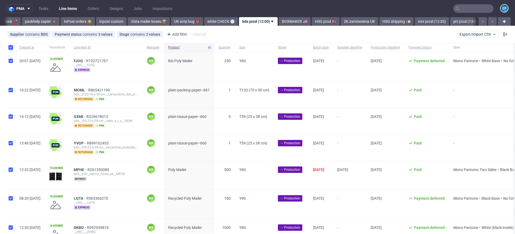
checkbox input "true"
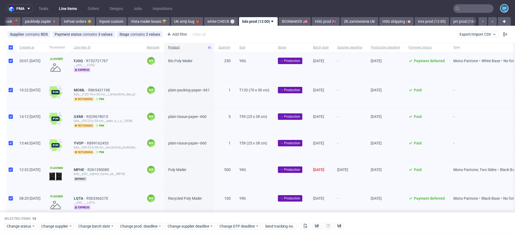
click at [12, 85] on div at bounding box center [10, 95] width 9 height 26
checkbox input "false"
click at [12, 120] on div at bounding box center [10, 121] width 9 height 26
checkbox input "false"
click at [12, 144] on input "checkbox" at bounding box center [11, 143] width 4 height 4
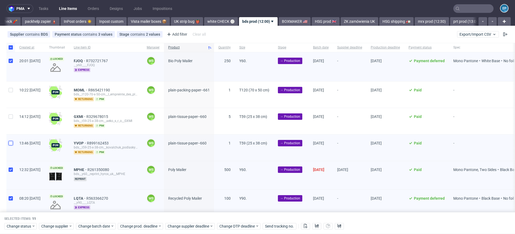
checkbox input "false"
click at [239, 19] on link "bds prod (12:00)" at bounding box center [258, 21] width 39 height 9
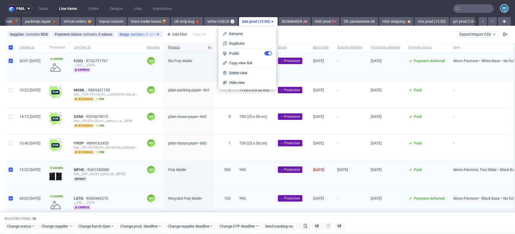
click at [124, 37] on div "Stage contains 2 values Production, Issue in Production" at bounding box center [140, 34] width 46 height 6
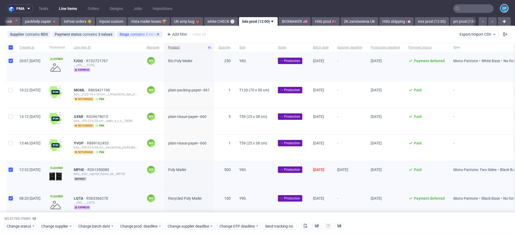
click at [124, 35] on span "Stage" at bounding box center [124, 34] width 11 height 4
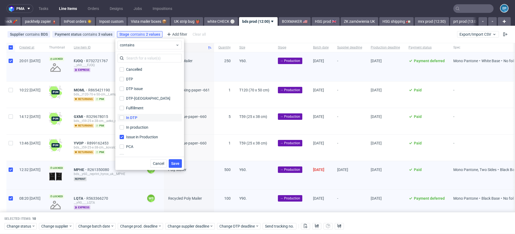
scroll to position [14, 0]
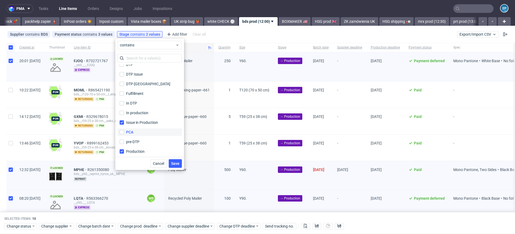
click at [138, 129] on label "PCA" at bounding box center [150, 133] width 64 height 8
click at [124, 130] on input "PCA" at bounding box center [122, 132] width 4 height 4
checkbox input "true"
click at [136, 104] on label "In DTP" at bounding box center [150, 107] width 64 height 8
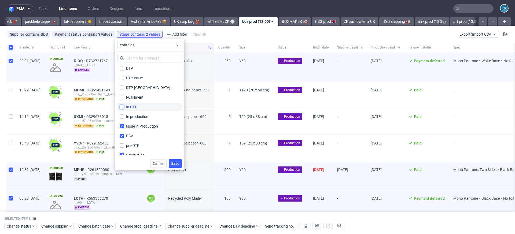
click at [124, 105] on input "In DTP" at bounding box center [122, 107] width 4 height 4
checkbox input "true"
click at [180, 162] on span "Save" at bounding box center [175, 164] width 8 height 4
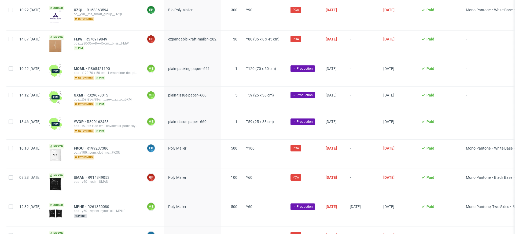
scroll to position [209, 0]
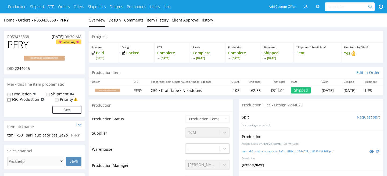
click at [150, 23] on link "Item History" at bounding box center [158, 19] width 22 height 13
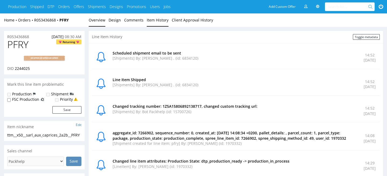
click at [97, 22] on link "Overview" at bounding box center [97, 19] width 17 height 13
